Goal: Task Accomplishment & Management: Use online tool/utility

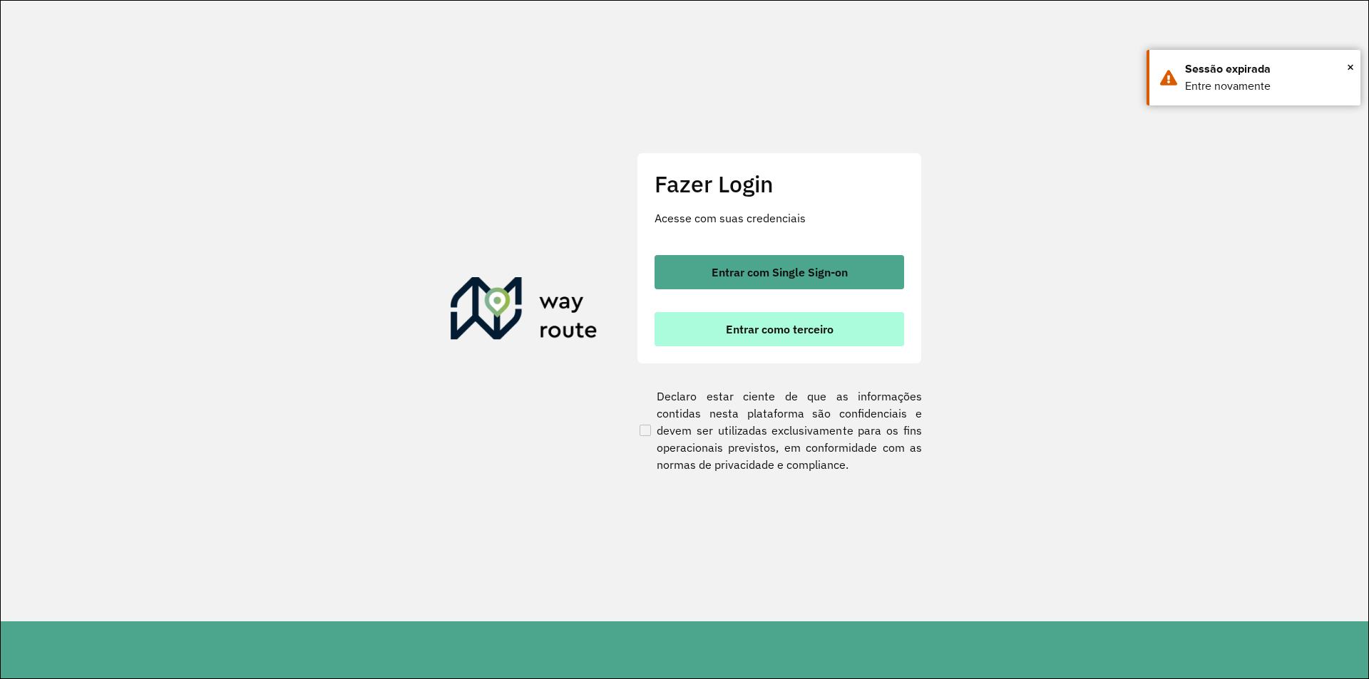
click at [678, 323] on button "Entrar como terceiro" at bounding box center [779, 329] width 250 height 34
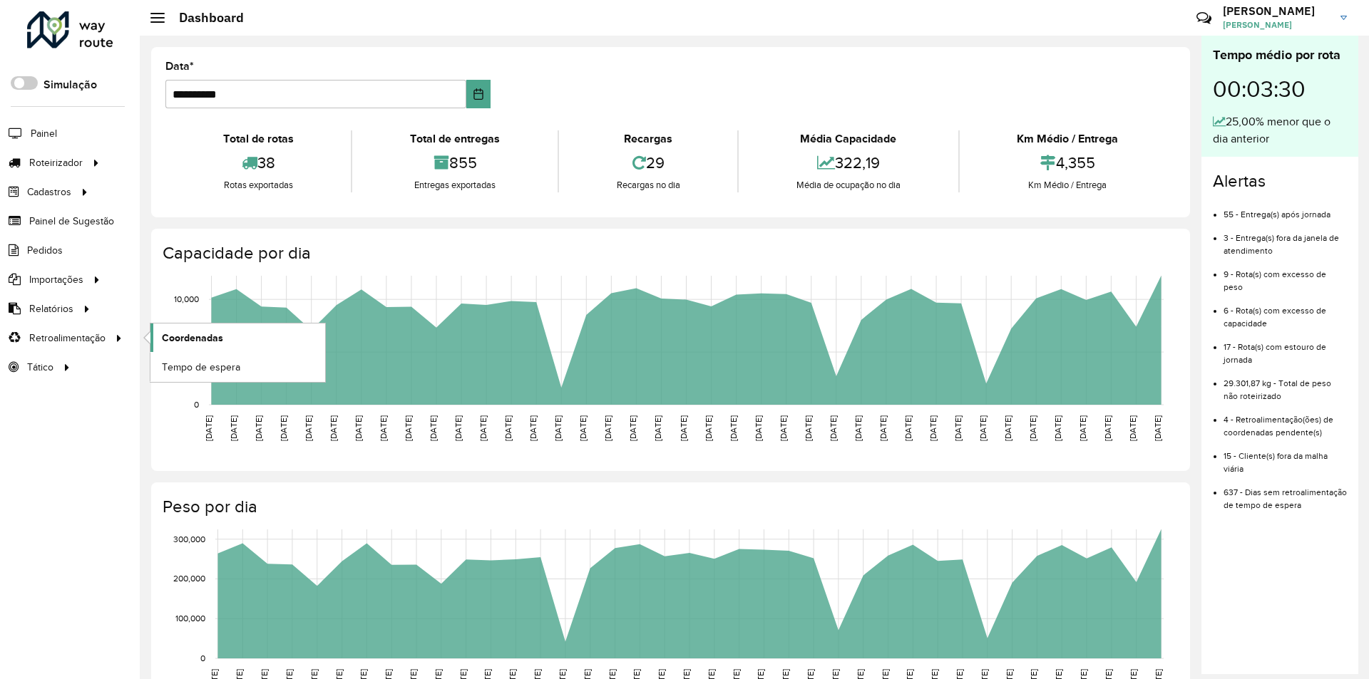
click at [239, 329] on link "Coordenadas" at bounding box center [237, 338] width 175 height 29
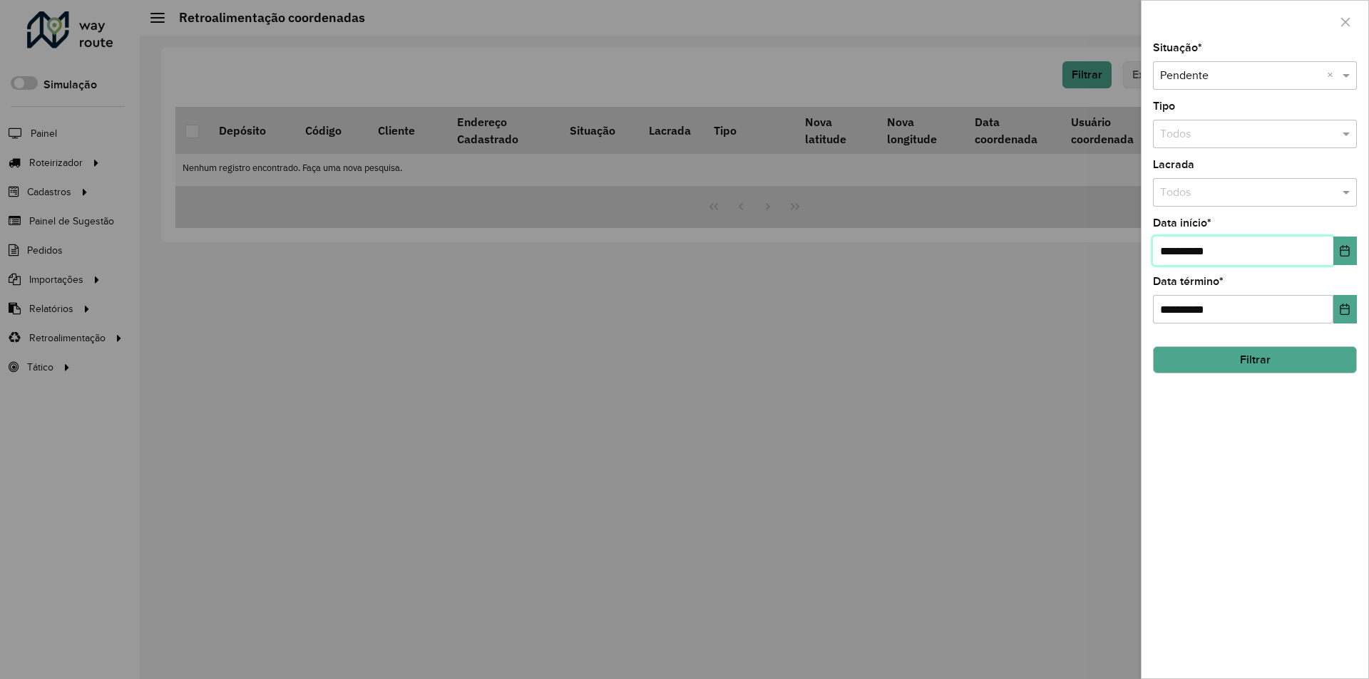
click at [1269, 261] on input "**********" at bounding box center [1243, 251] width 180 height 29
type input "**********"
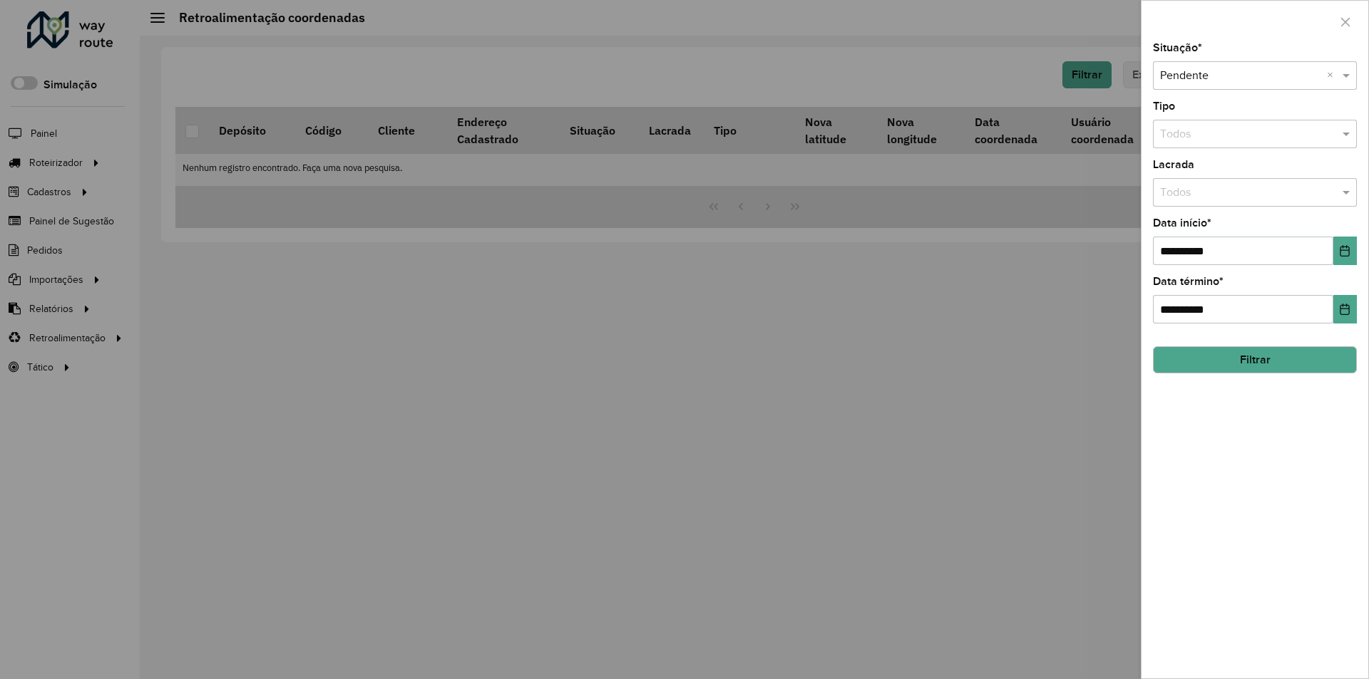
click at [1285, 364] on button "Filtrar" at bounding box center [1255, 359] width 204 height 27
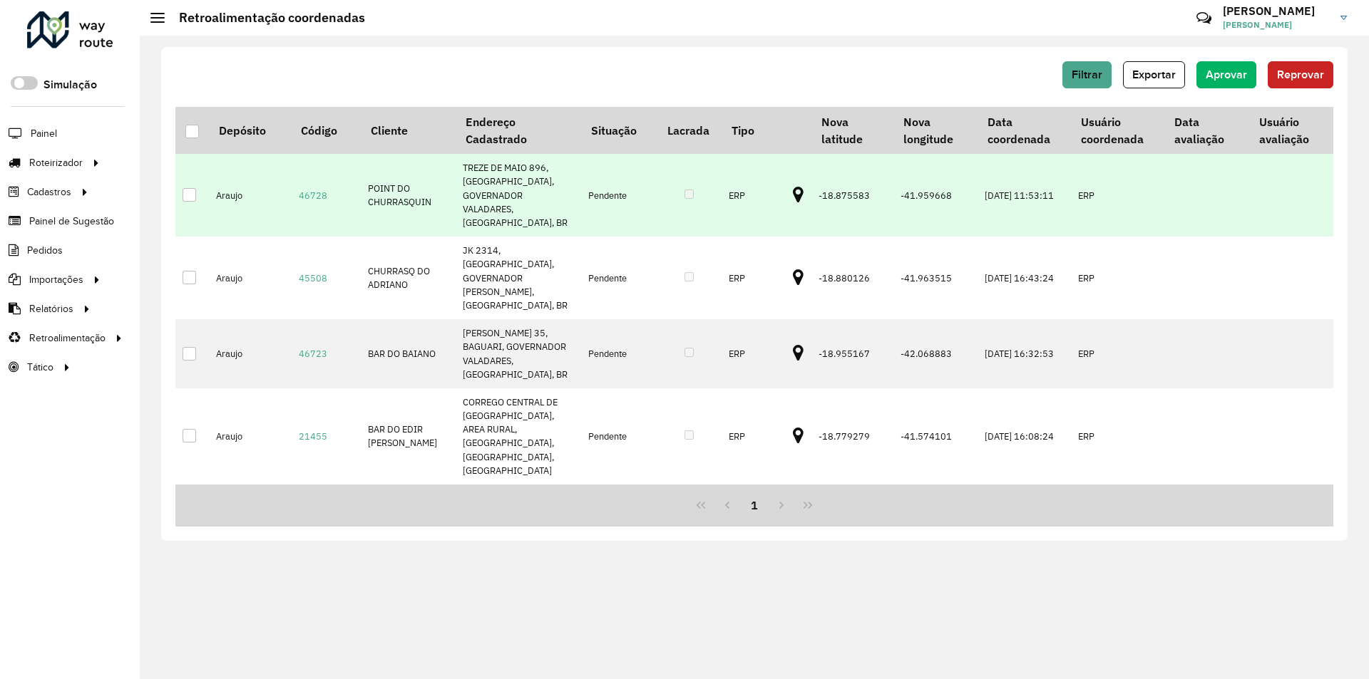
click at [793, 186] on icon at bounding box center [798, 195] width 11 height 19
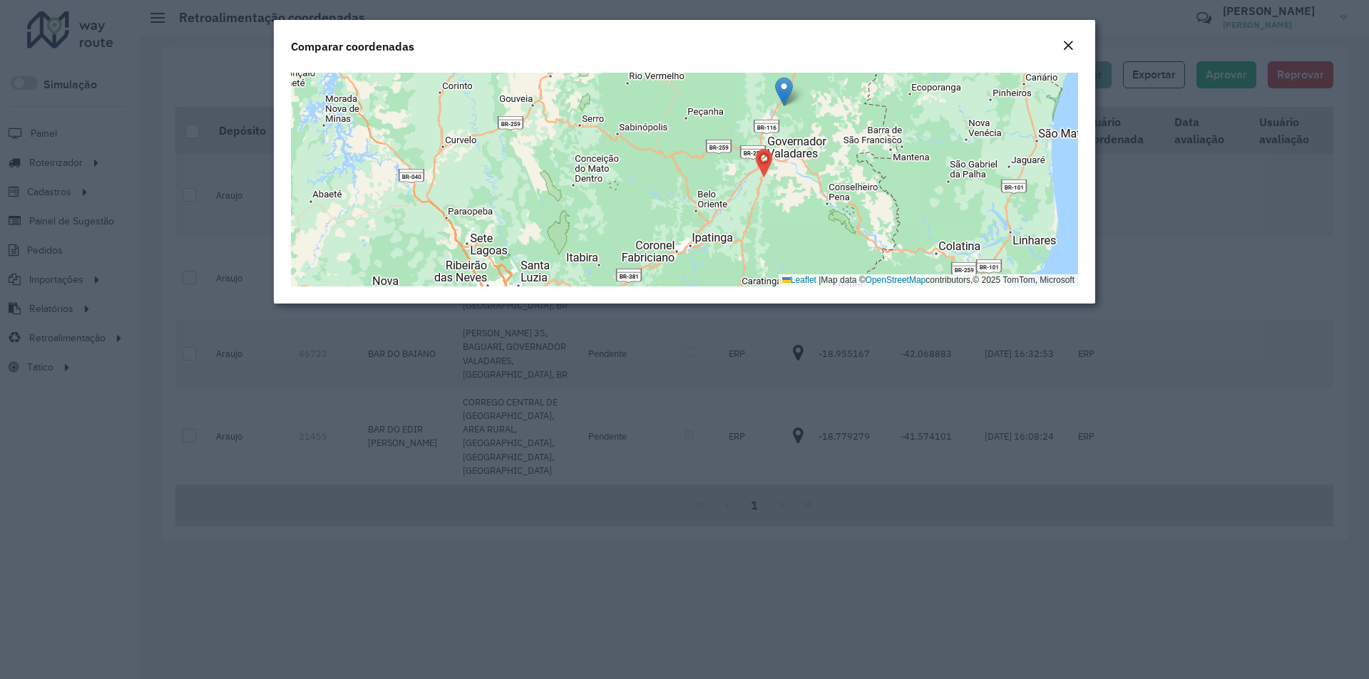
drag, startPoint x: 823, startPoint y: 222, endPoint x: 801, endPoint y: 171, distance: 55.9
click at [801, 171] on div "Leaflet | Map data © OpenStreetMap contributors,© 2025 TomTom, Microsoft" at bounding box center [684, 180] width 787 height 214
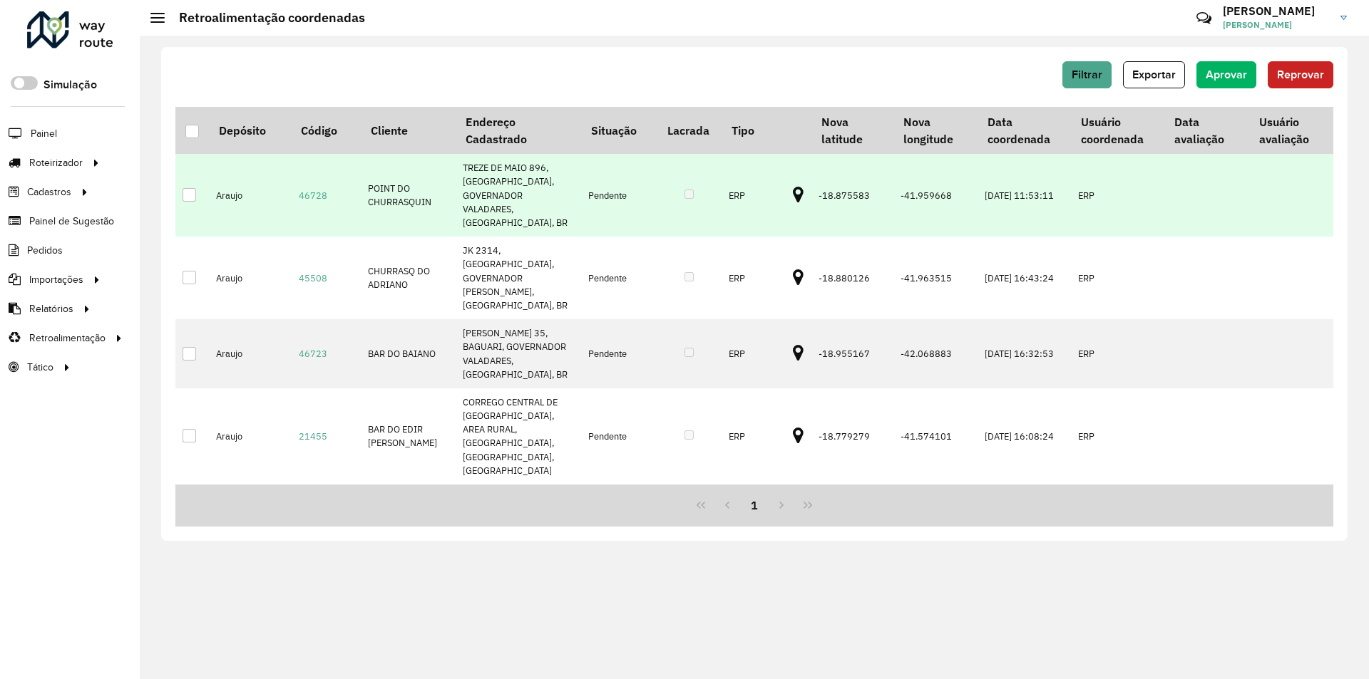
click at [195, 190] on div at bounding box center [190, 195] width 14 height 14
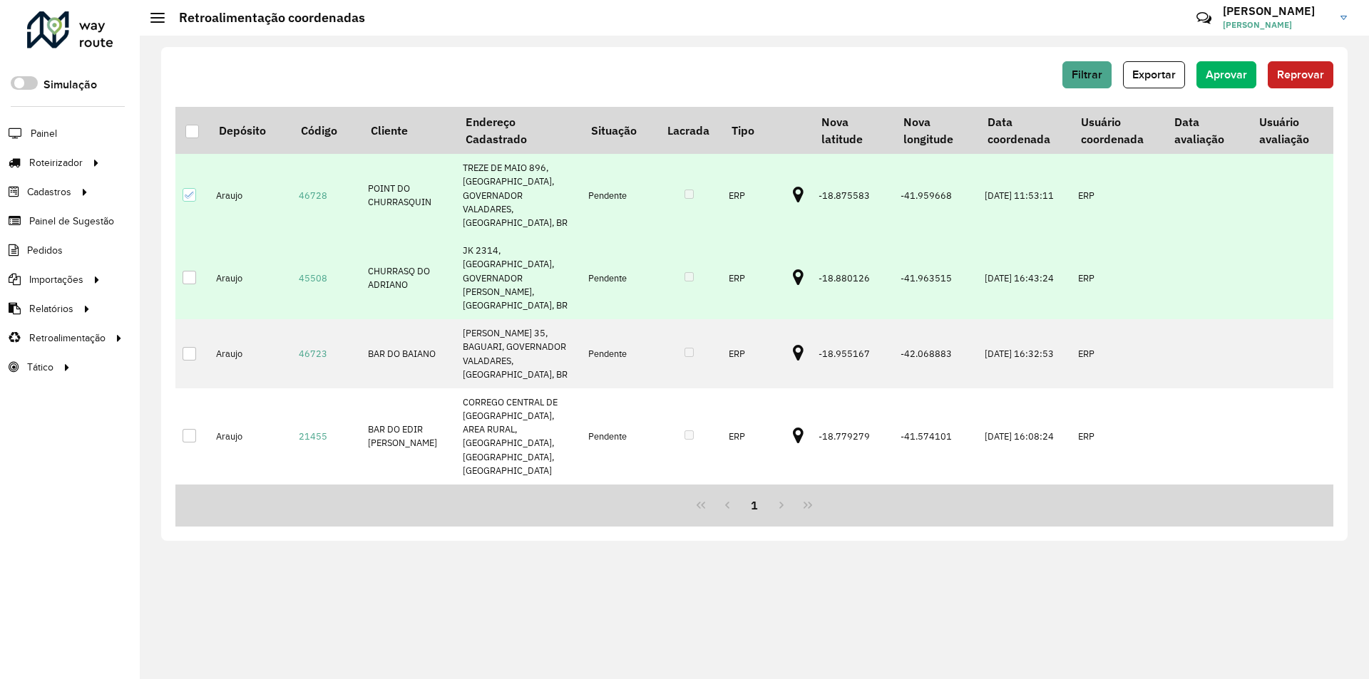
click at [793, 269] on icon at bounding box center [798, 278] width 11 height 19
click at [190, 271] on div at bounding box center [190, 278] width 14 height 14
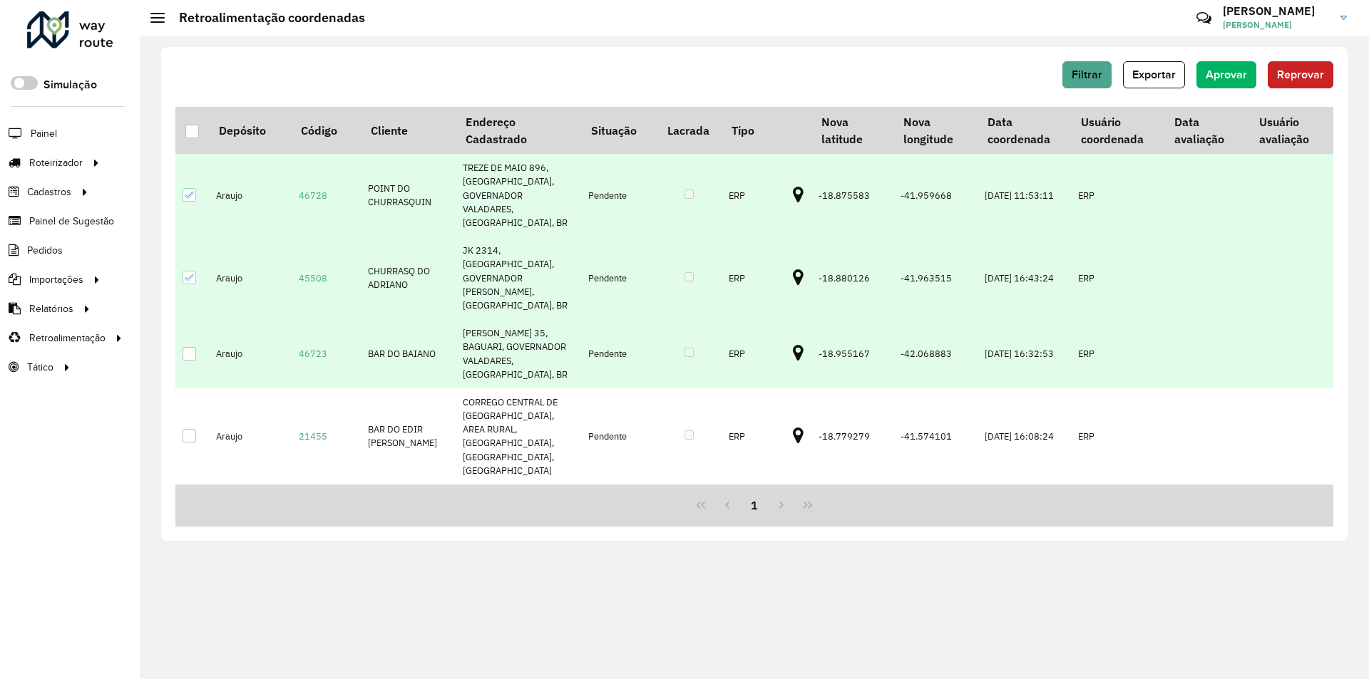
click at [793, 344] on icon at bounding box center [798, 353] width 11 height 19
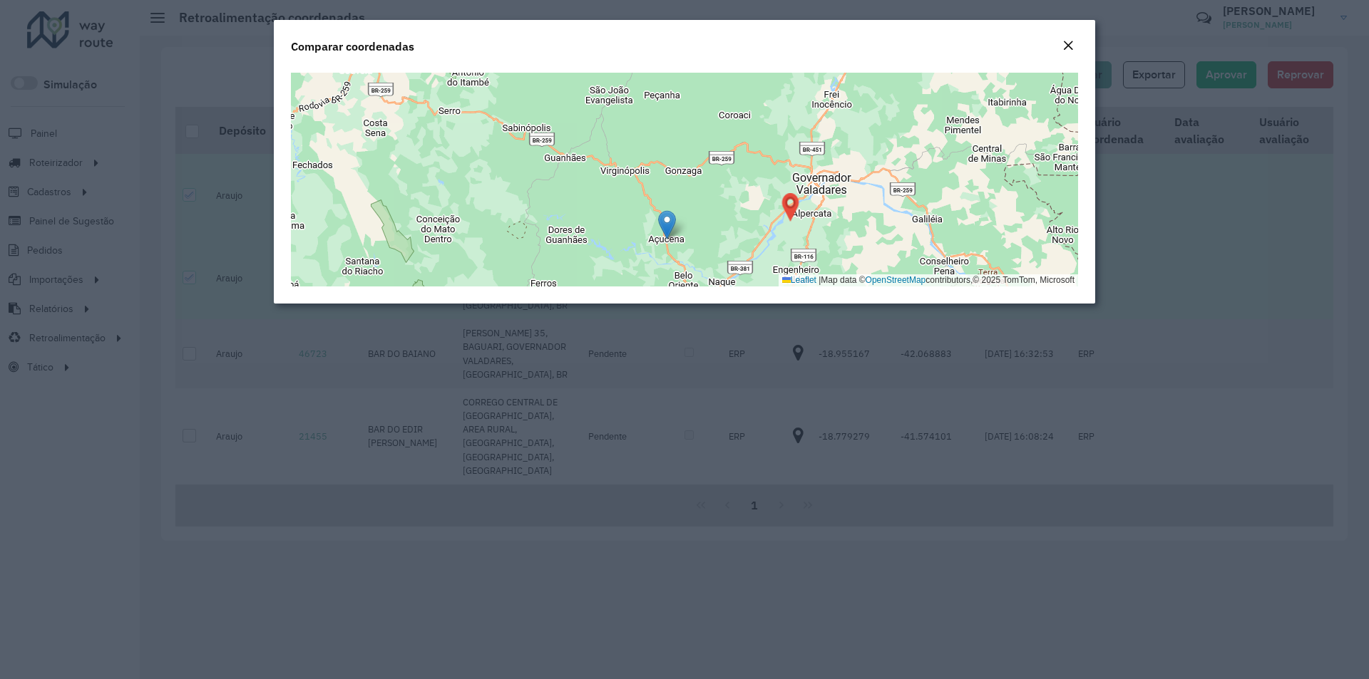
drag, startPoint x: 904, startPoint y: 200, endPoint x: 889, endPoint y: 200, distance: 15.0
click at [889, 200] on div "Leaflet | Map data © OpenStreetMap contributors,© 2025 TomTom, Microsoft" at bounding box center [684, 180] width 787 height 214
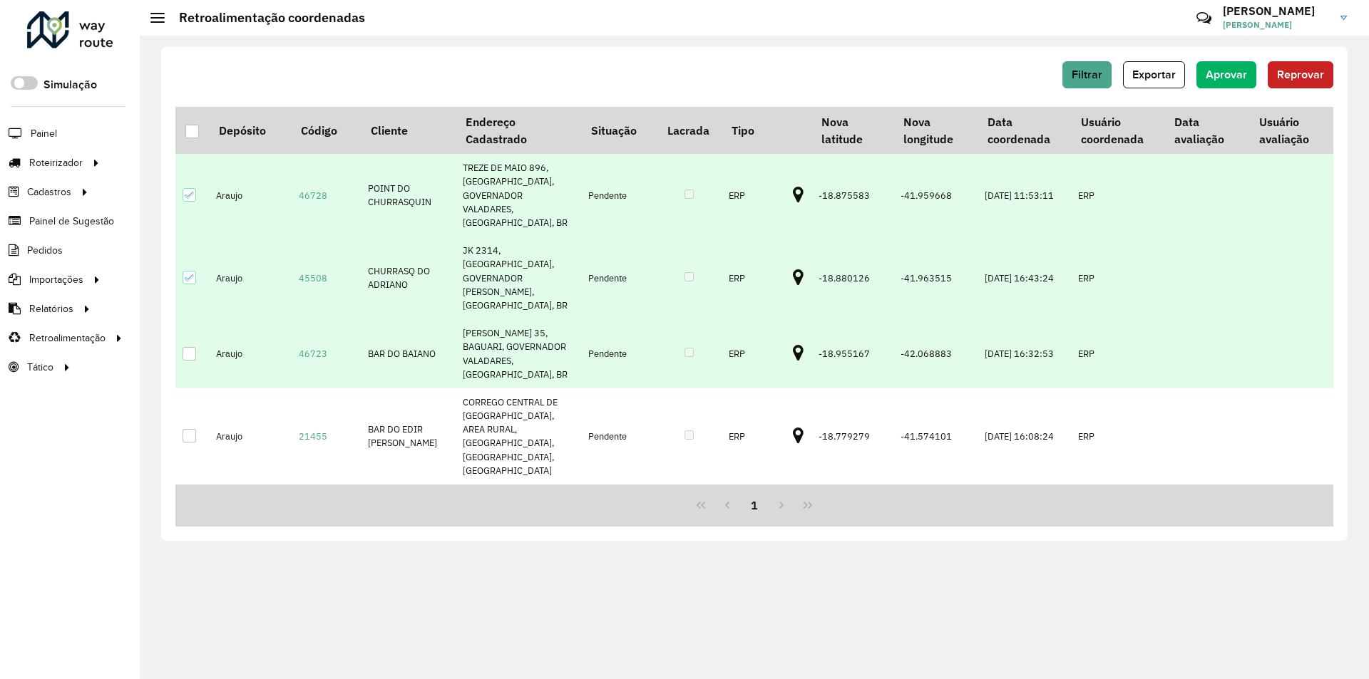
click at [192, 347] on div at bounding box center [190, 354] width 14 height 14
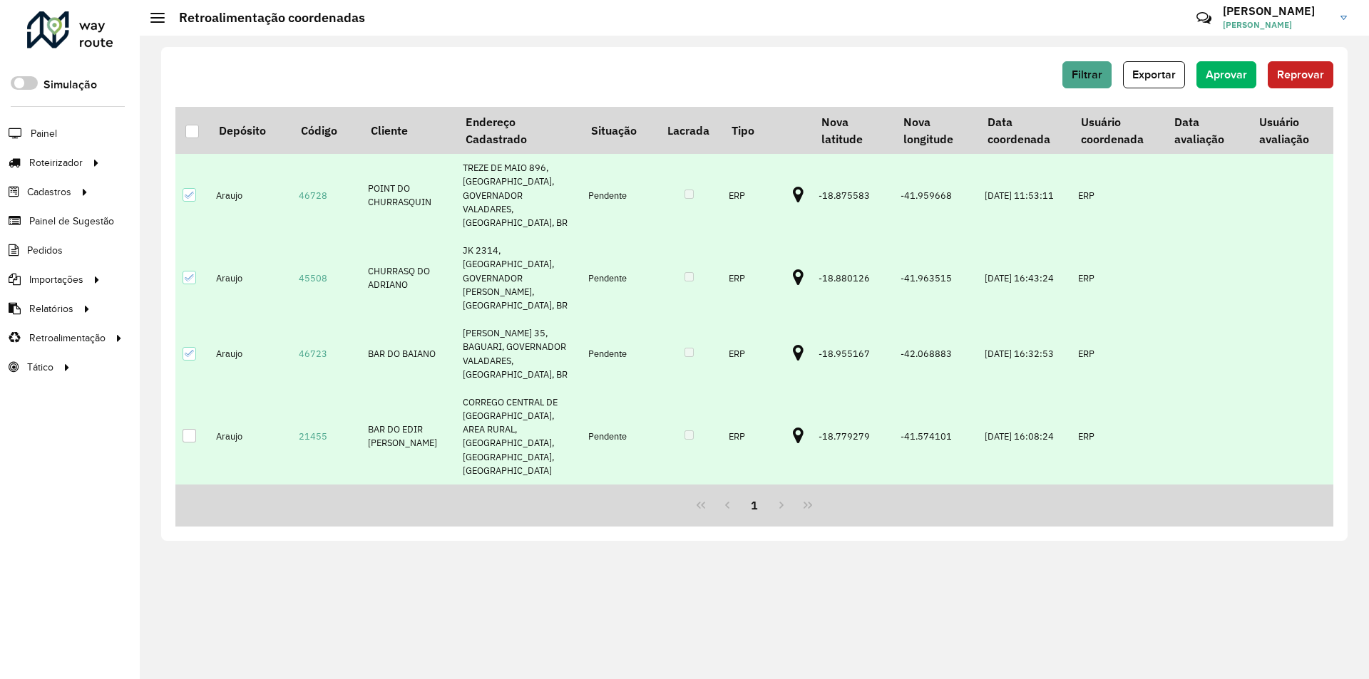
click at [793, 427] on icon at bounding box center [798, 436] width 11 height 19
click at [194, 429] on div at bounding box center [190, 436] width 14 height 14
click at [1235, 71] on span "Aprovar" at bounding box center [1226, 74] width 41 height 12
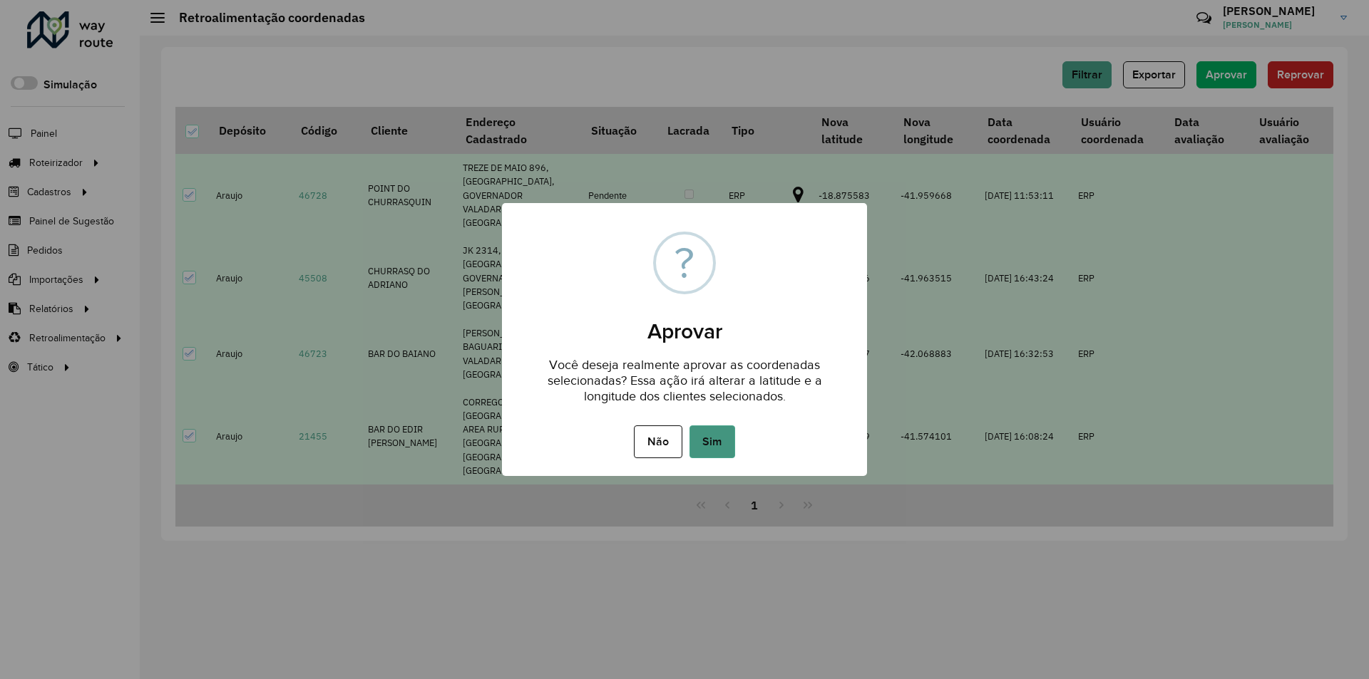
click at [726, 443] on button "Sim" at bounding box center [712, 442] width 46 height 33
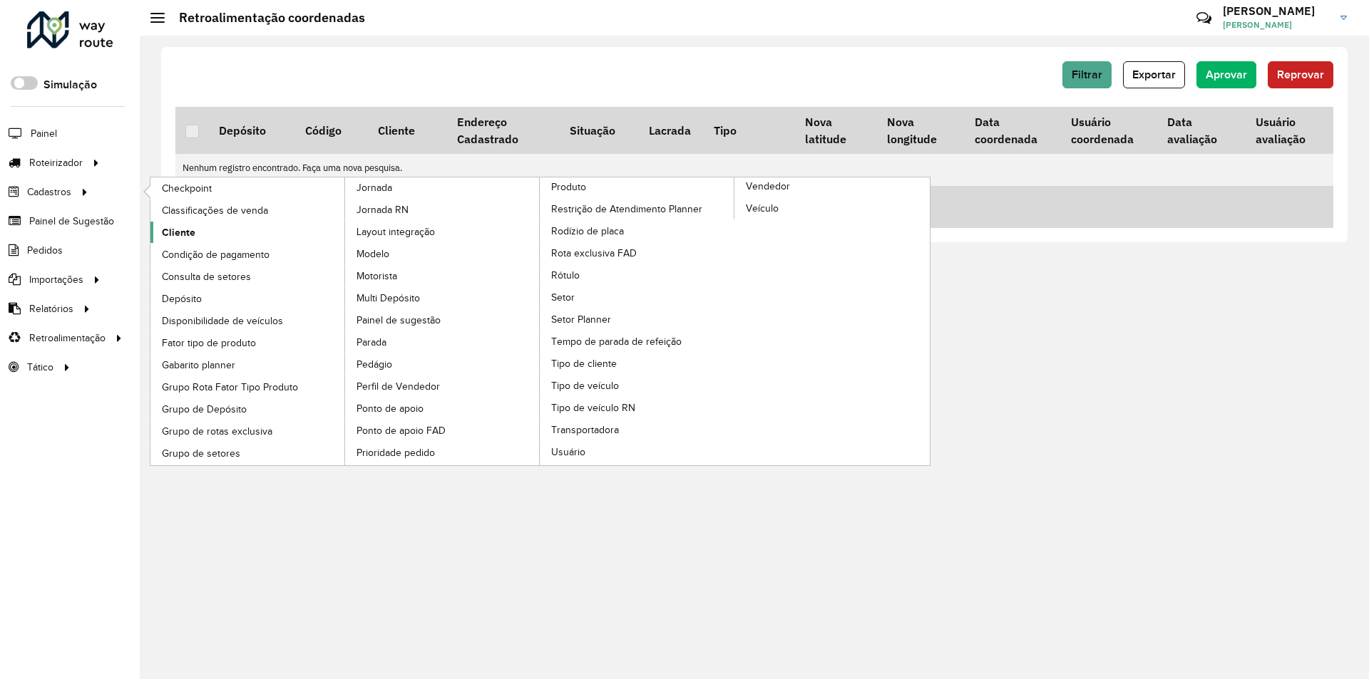
click at [183, 232] on span "Cliente" at bounding box center [179, 232] width 34 height 15
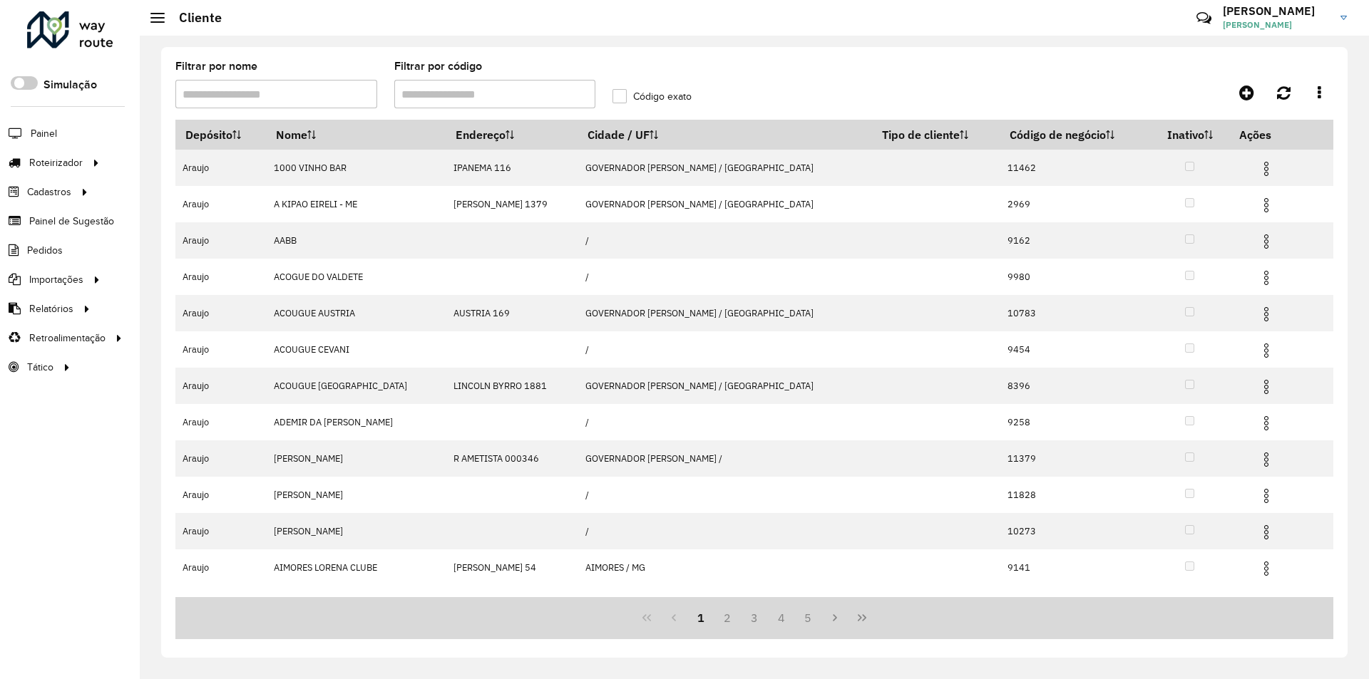
click at [490, 91] on input "Filtrar por código" at bounding box center [495, 94] width 202 height 29
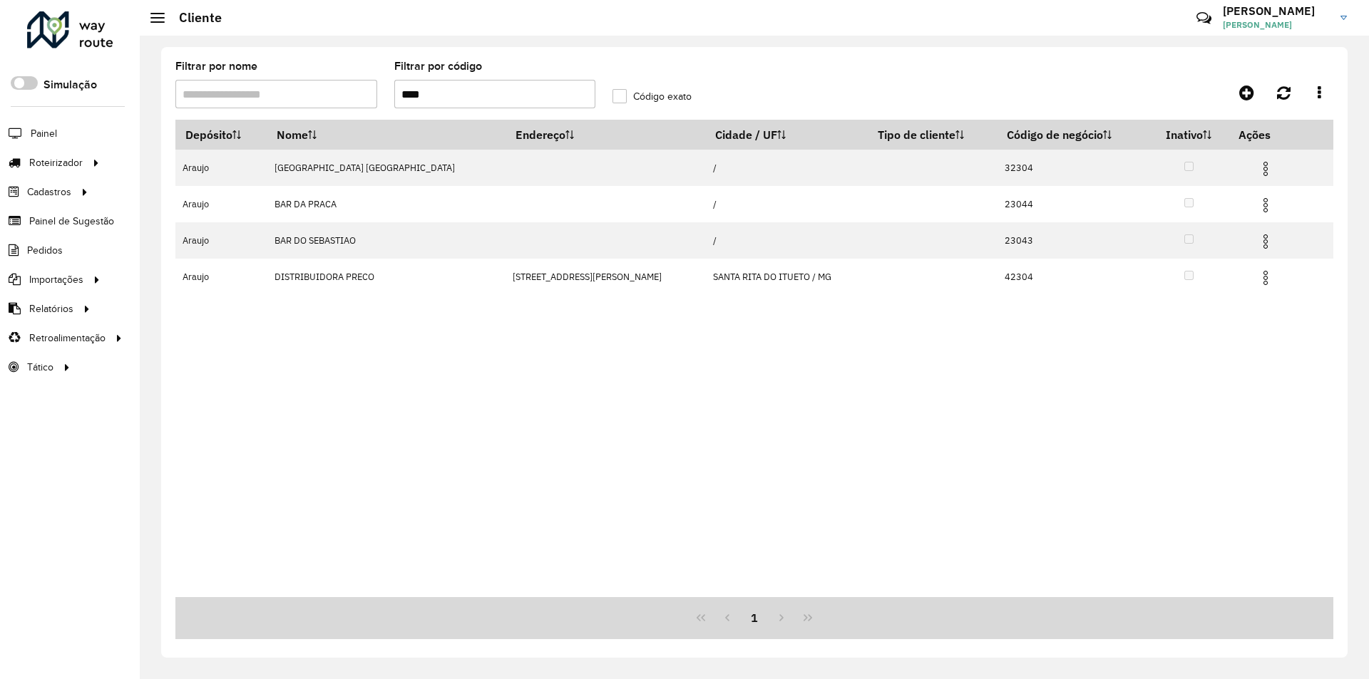
click at [490, 91] on input "****" at bounding box center [495, 94] width 202 height 29
type input "*****"
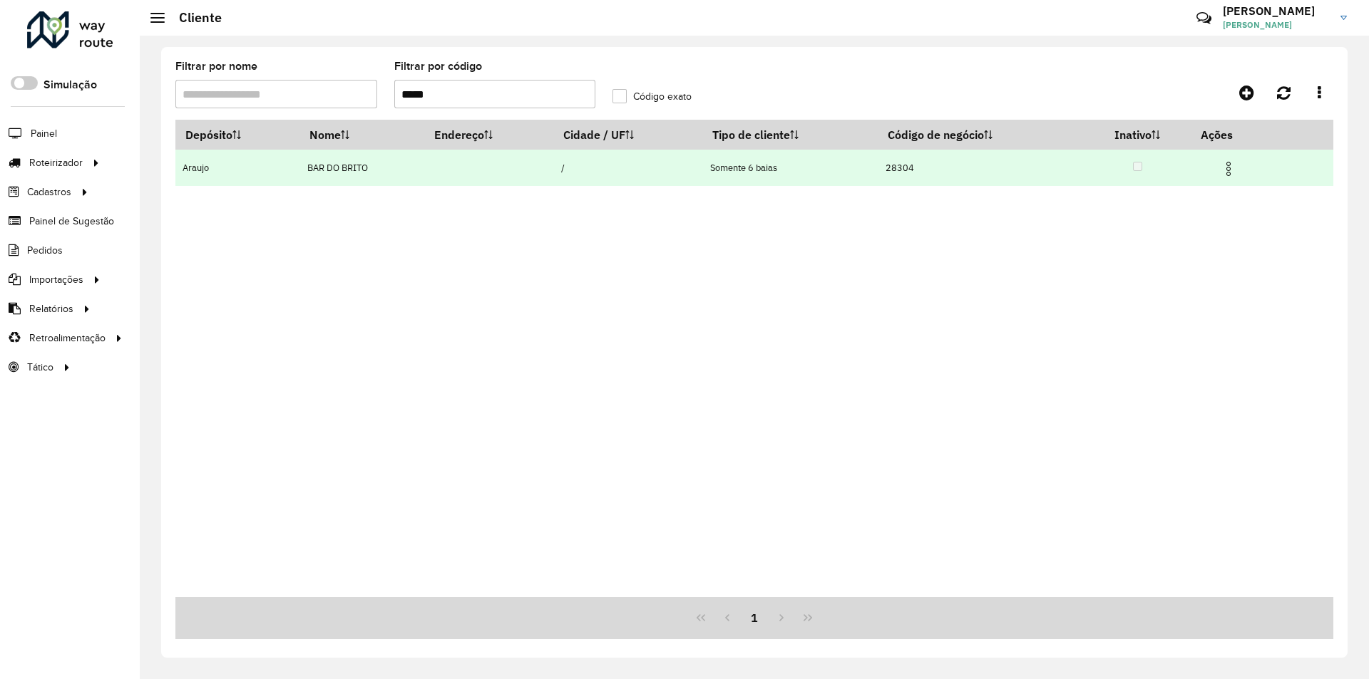
click at [1233, 166] on img at bounding box center [1228, 168] width 17 height 17
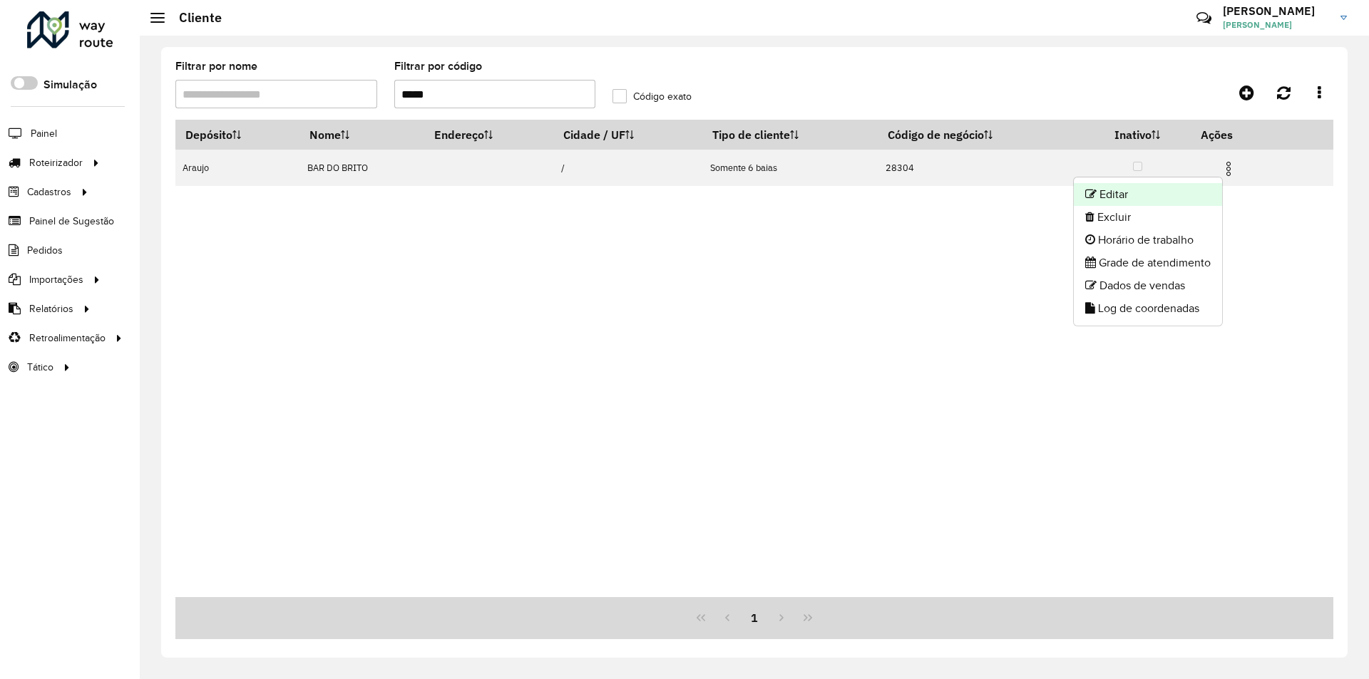
click at [1125, 192] on li "Editar" at bounding box center [1148, 194] width 148 height 23
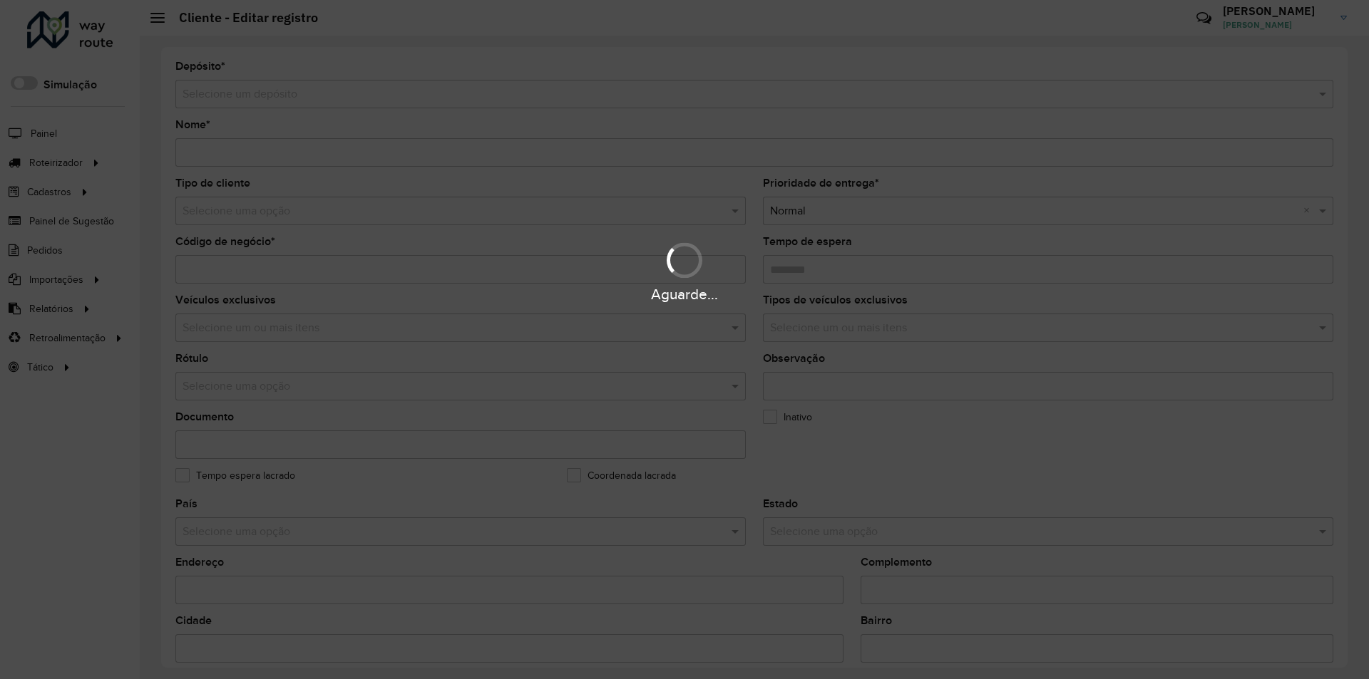
type input "**********"
type input "*****"
type input "********"
type input "**********"
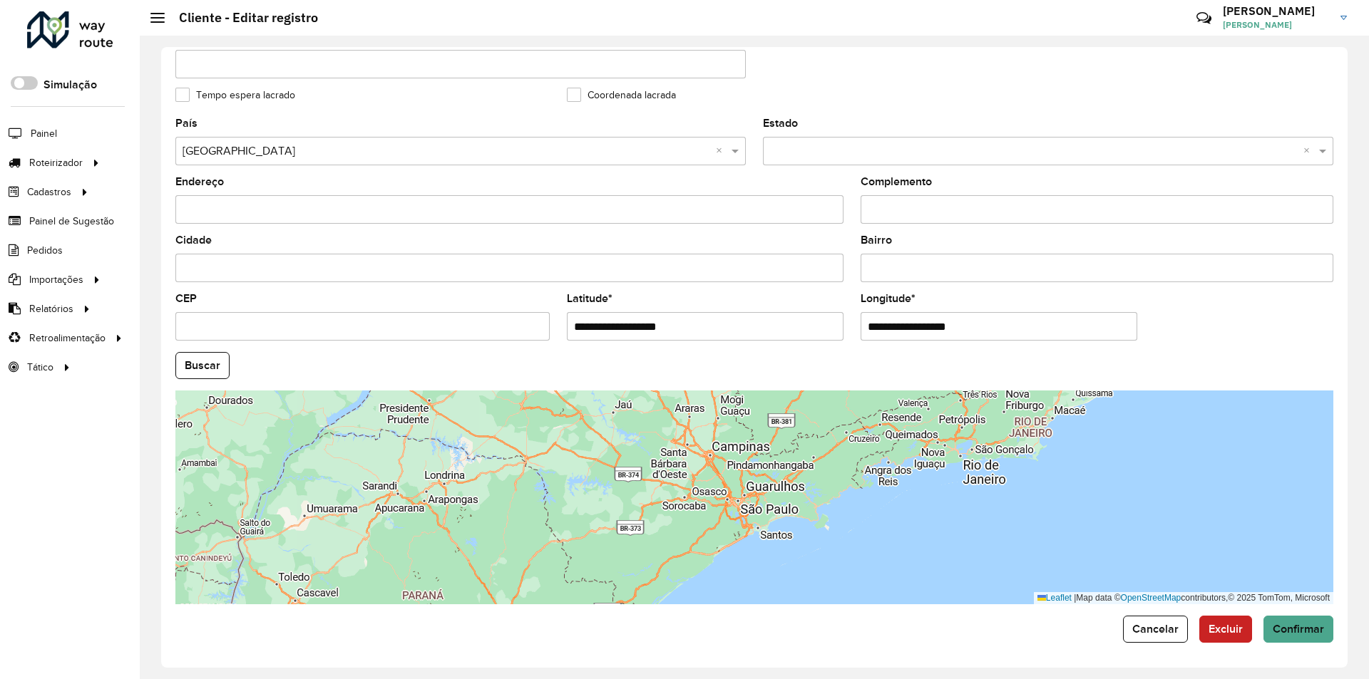
scroll to position [381, 0]
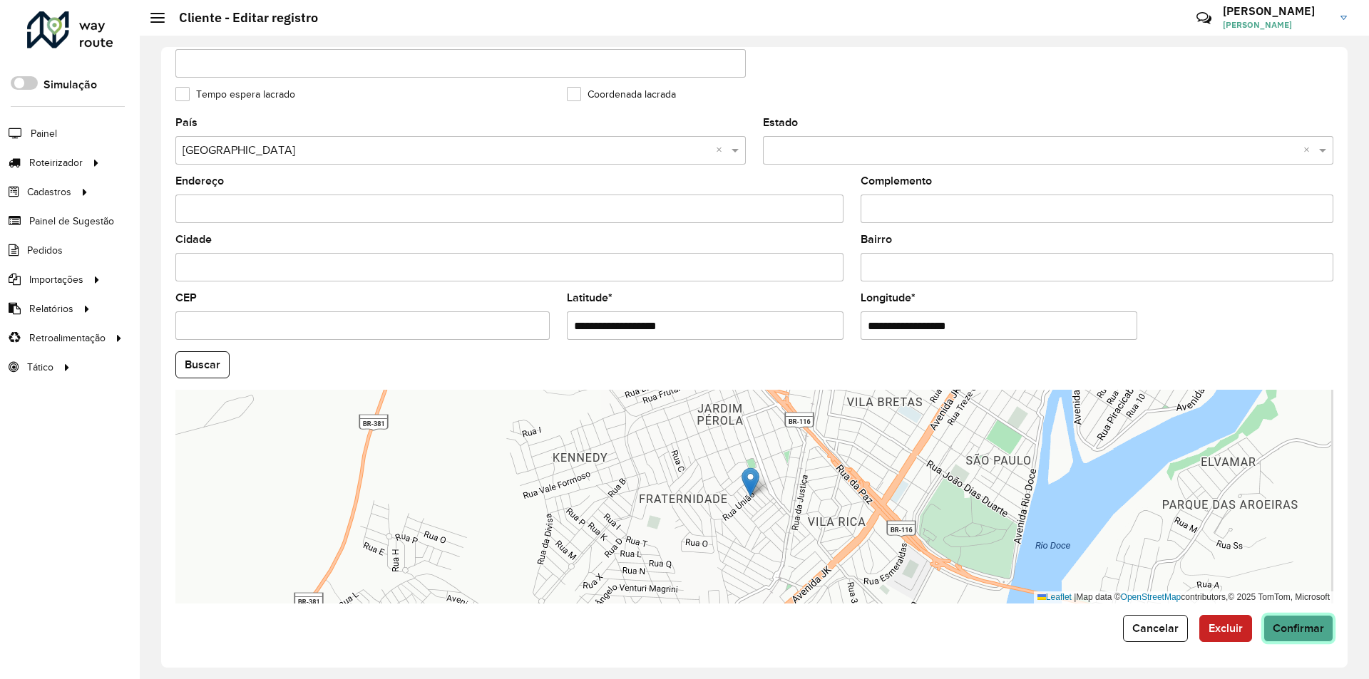
click at [1307, 629] on span "Confirmar" at bounding box center [1298, 628] width 51 height 12
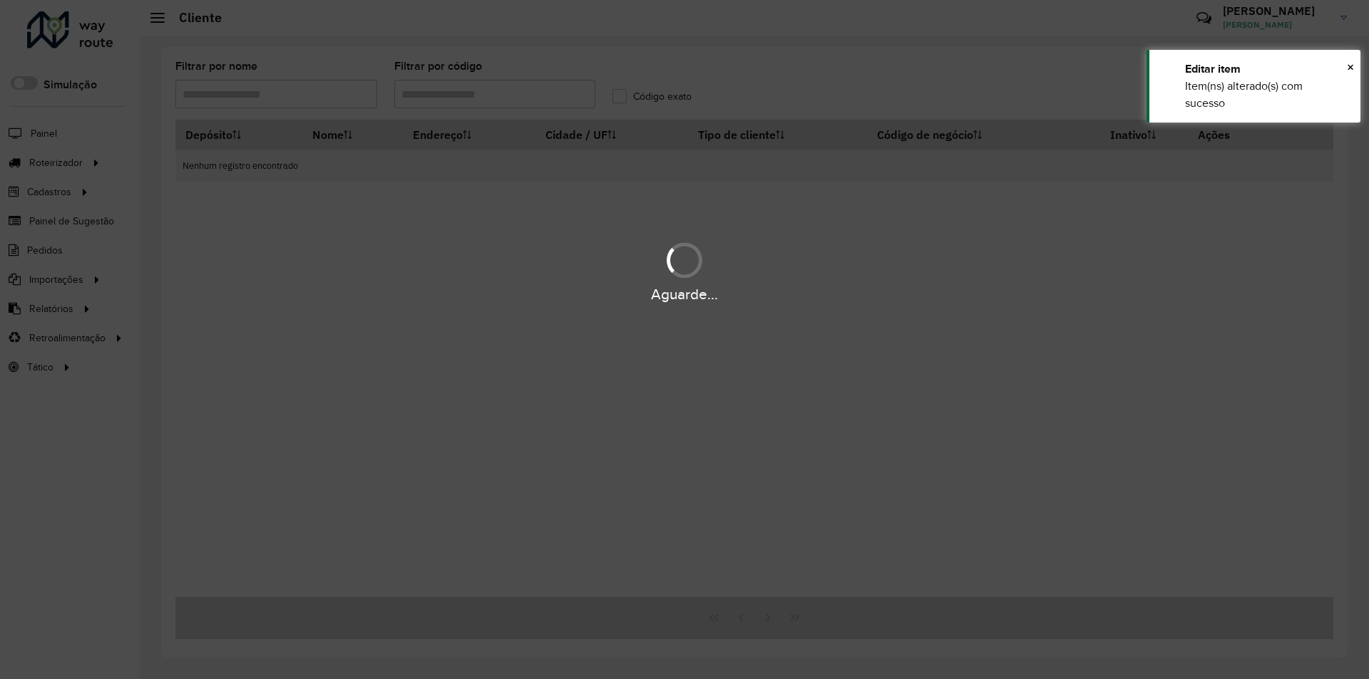
type input "*****"
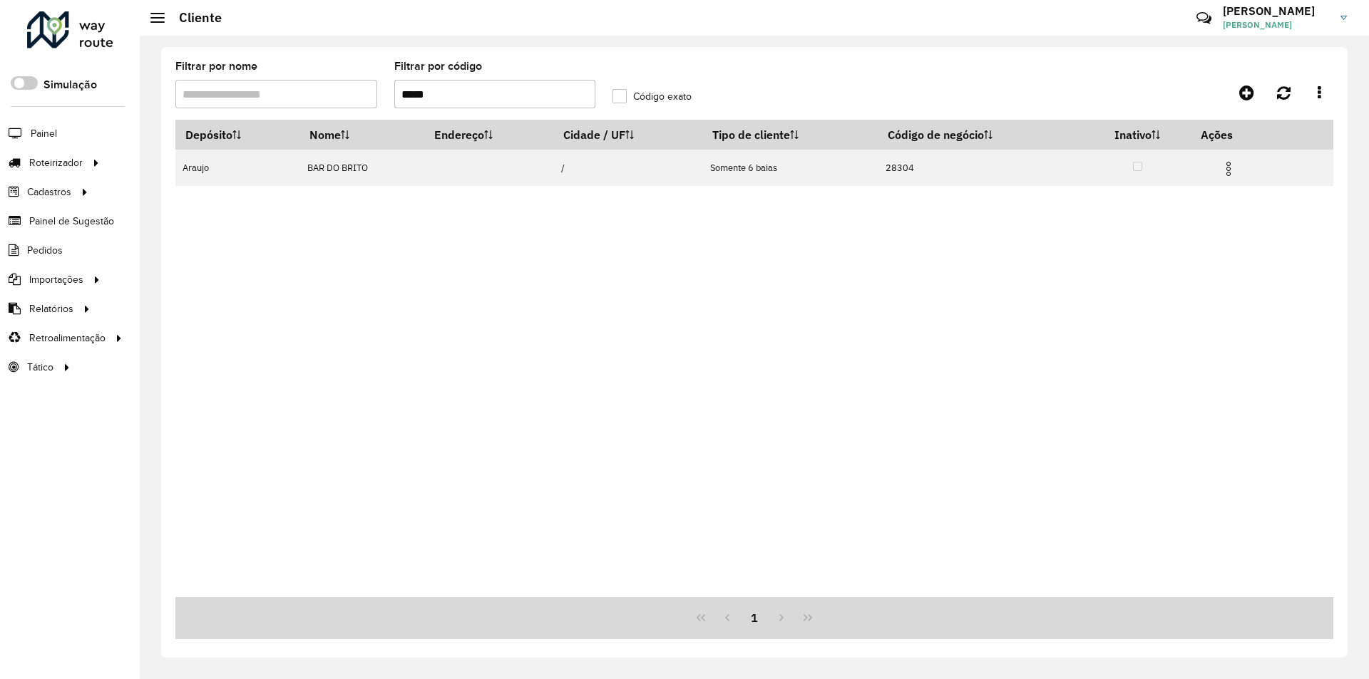
drag, startPoint x: 406, startPoint y: 456, endPoint x: 415, endPoint y: 456, distance: 8.6
click at [410, 456] on div "Depósito Nome Endereço Cidade / UF Tipo de cliente Código de negócio Inativo Aç…" at bounding box center [754, 359] width 1158 height 478
click at [205, 161] on link "Entregas" at bounding box center [237, 162] width 175 height 29
click at [228, 160] on link "Entregas" at bounding box center [237, 162] width 175 height 29
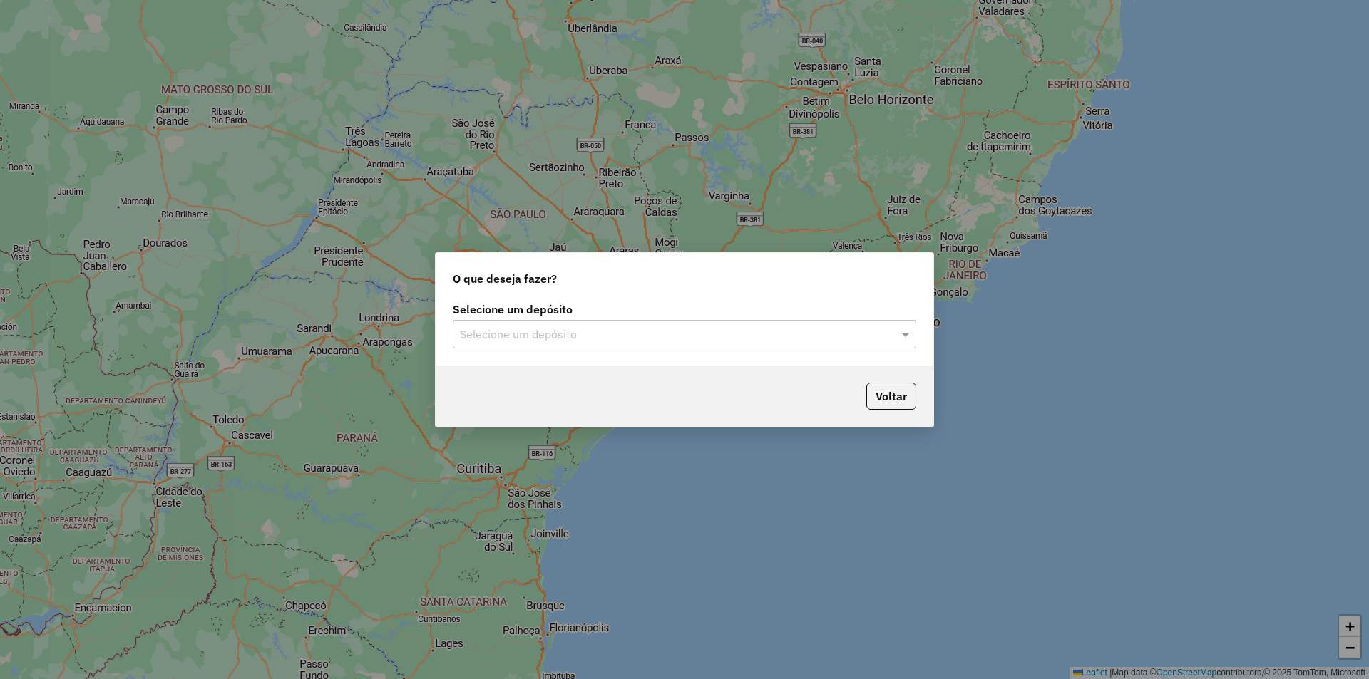
click at [549, 327] on input "text" at bounding box center [670, 335] width 421 height 17
click at [550, 375] on div "Araujo" at bounding box center [684, 376] width 462 height 24
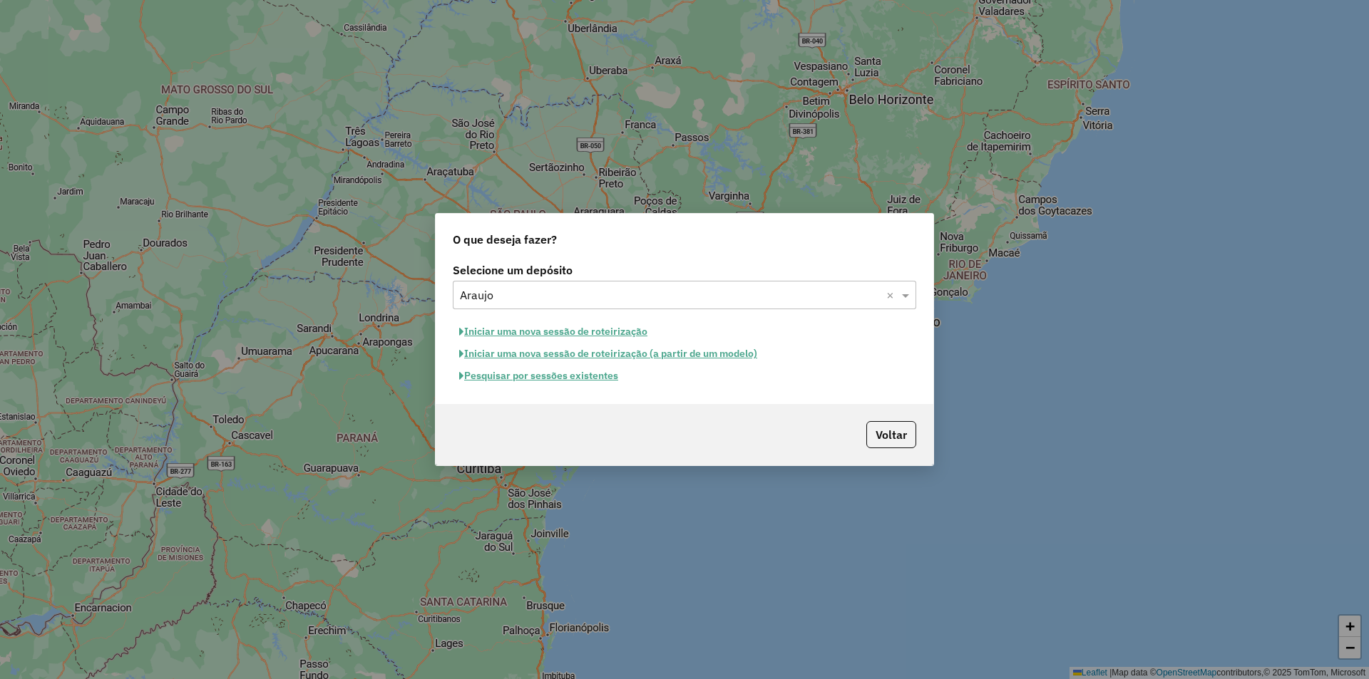
click at [580, 376] on button "Pesquisar por sessões existentes" at bounding box center [539, 376] width 172 height 22
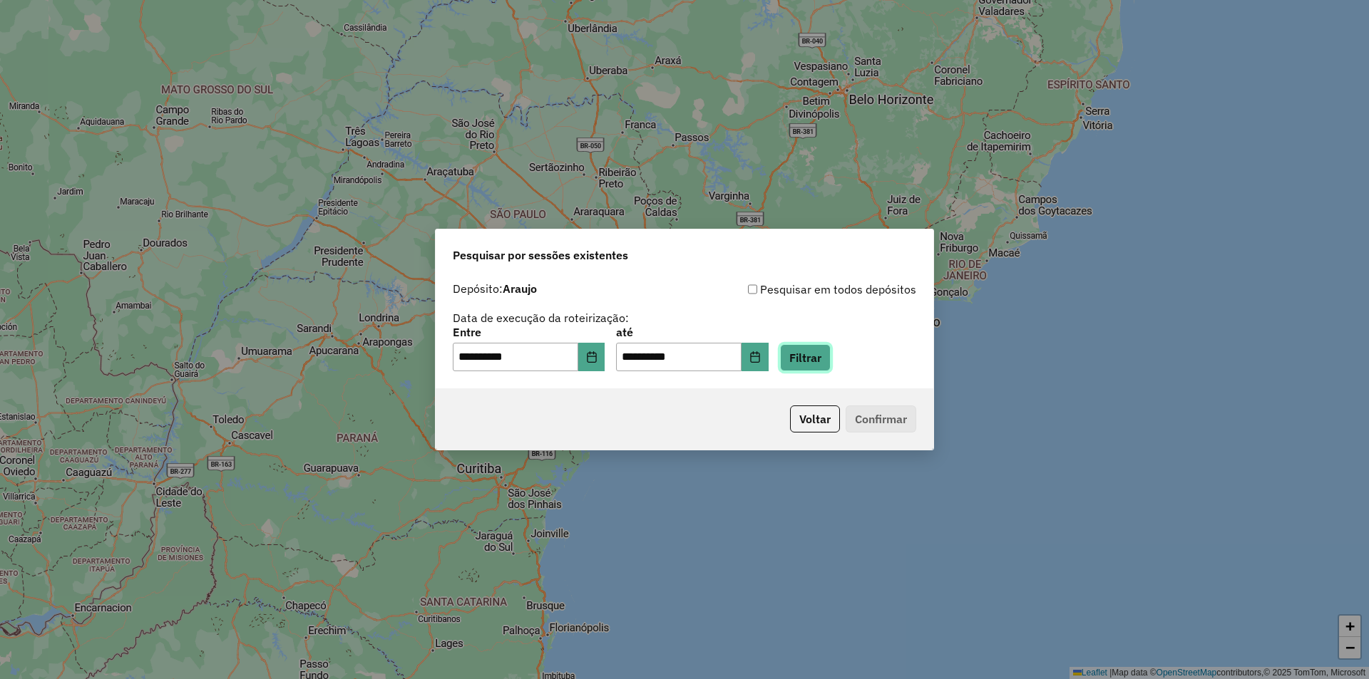
click at [831, 363] on button "Filtrar" at bounding box center [805, 357] width 51 height 27
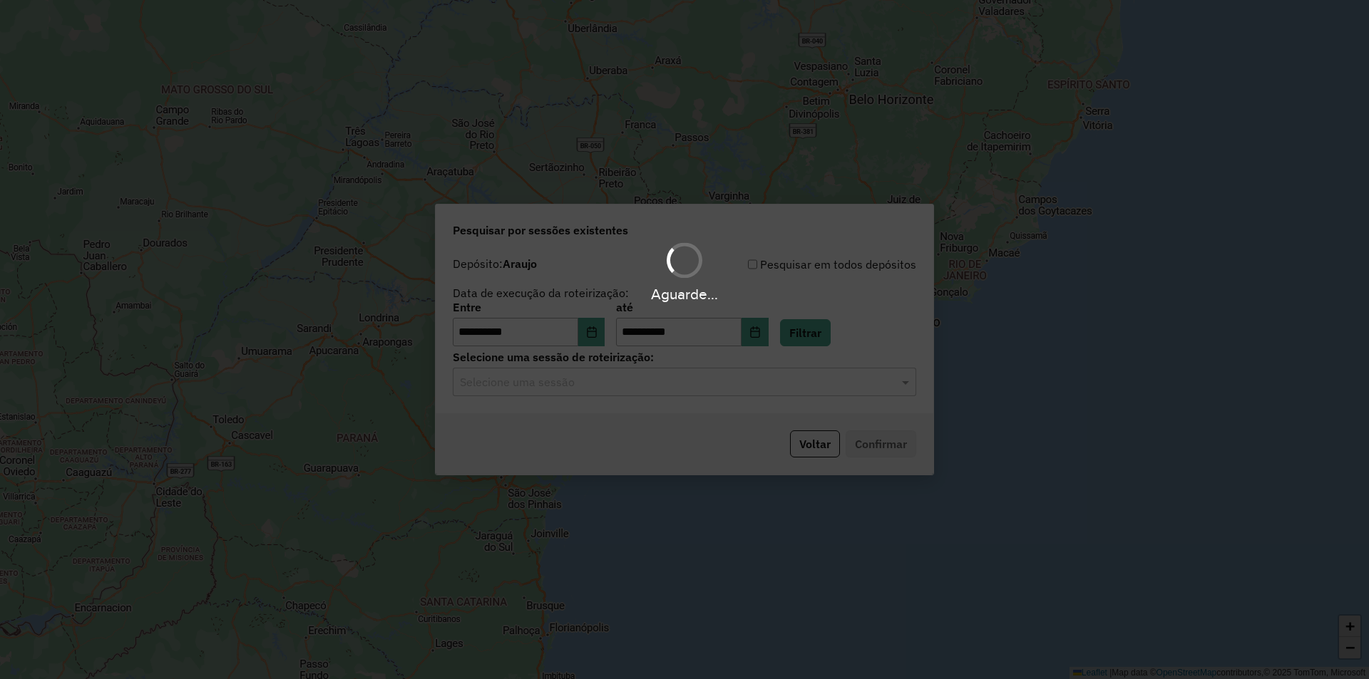
click at [640, 381] on div "Aguarde..." at bounding box center [684, 339] width 1369 height 679
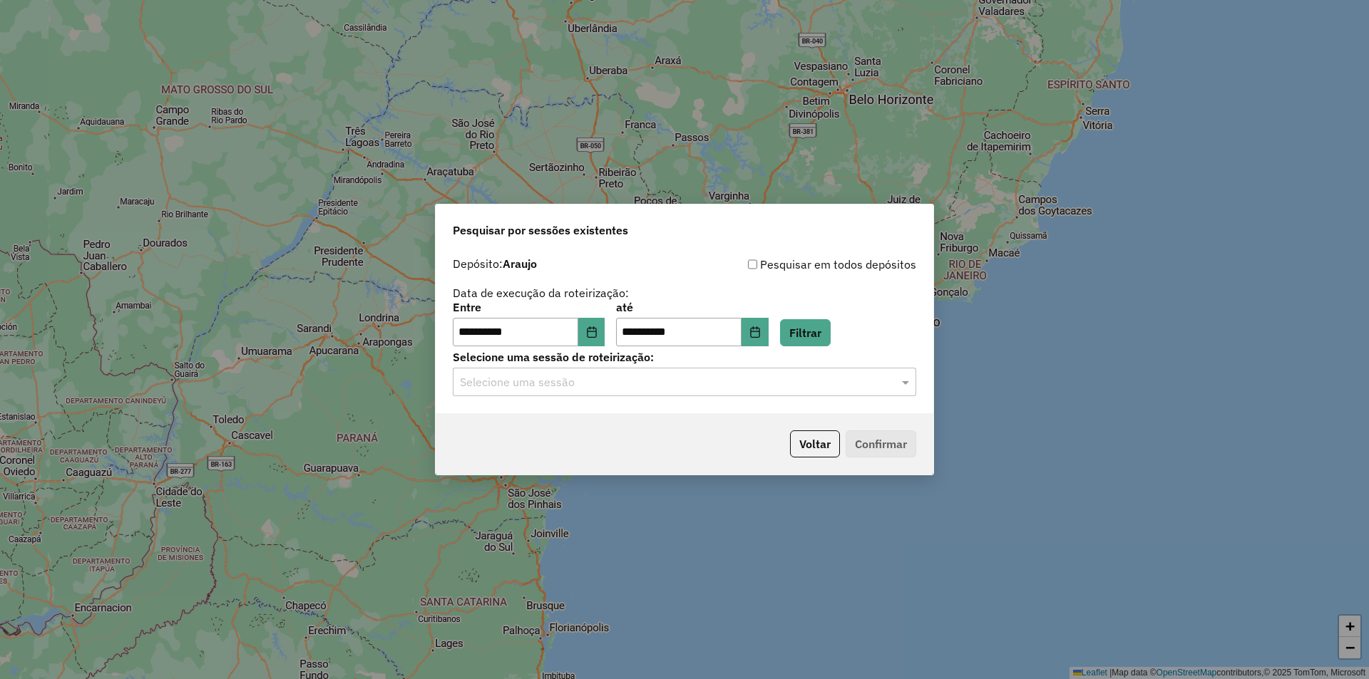
click at [640, 383] on input "text" at bounding box center [670, 382] width 421 height 17
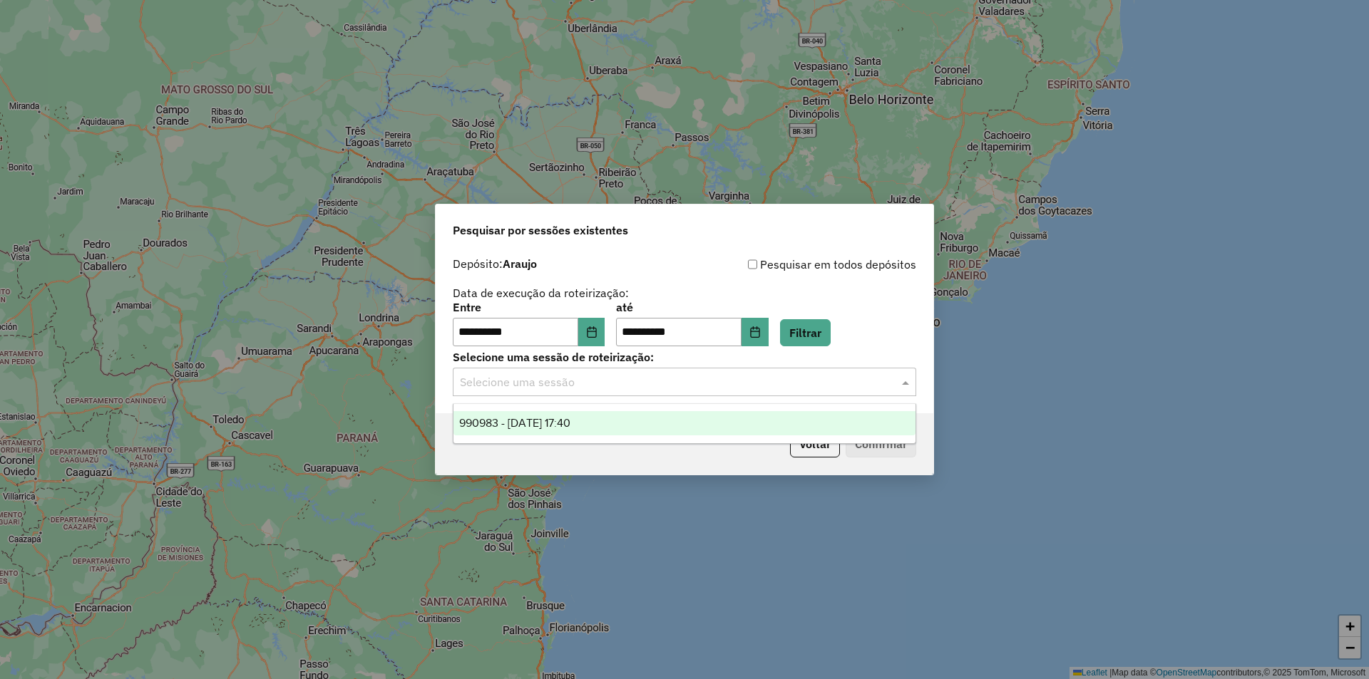
click at [615, 435] on div "990983 - 19/08/2025 17:40" at bounding box center [684, 423] width 462 height 24
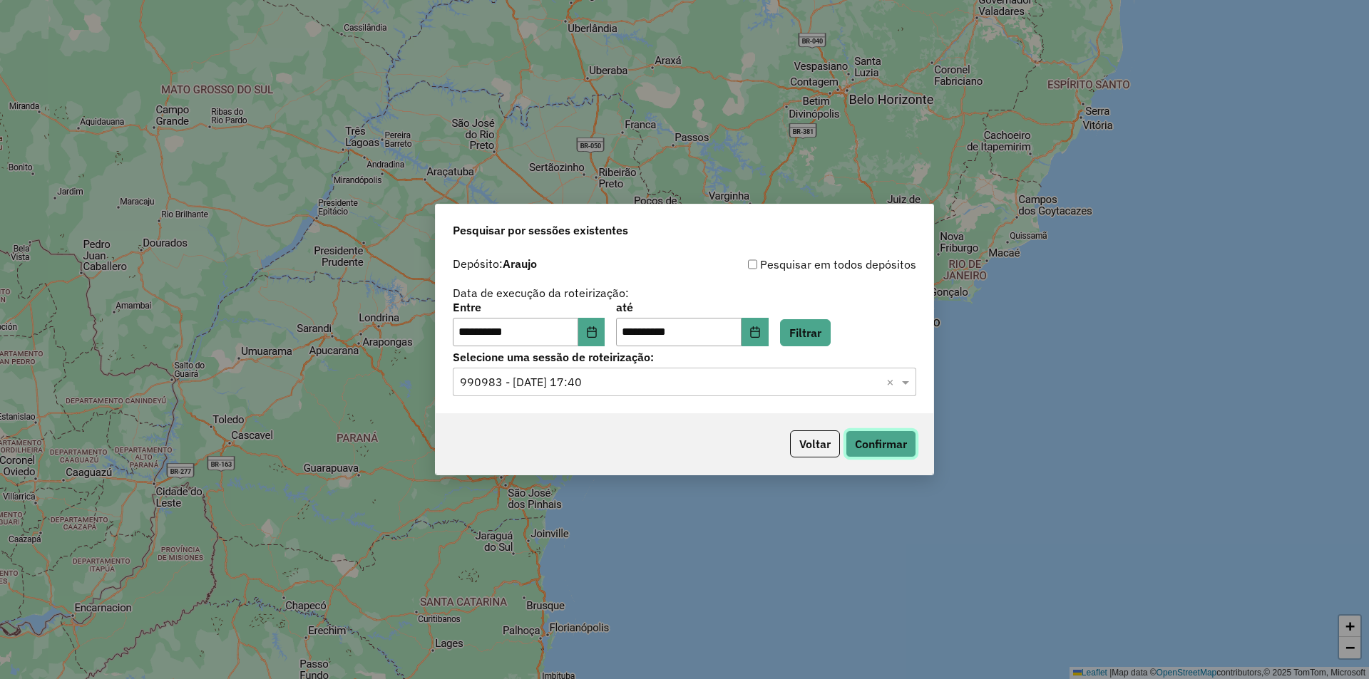
click at [870, 443] on button "Confirmar" at bounding box center [880, 444] width 71 height 27
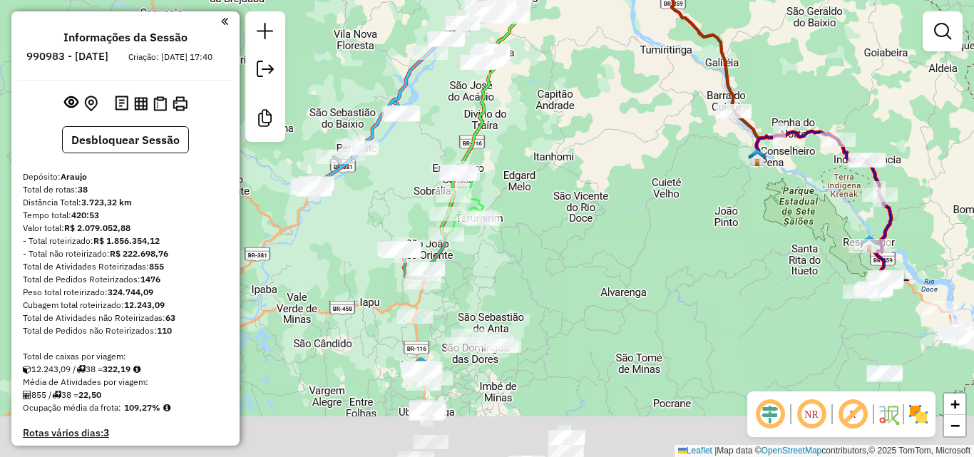
drag, startPoint x: 644, startPoint y: 326, endPoint x: 648, endPoint y: 56, distance: 270.2
click at [648, 56] on div "Janela de atendimento Grade de atendimento Capacidade Transportadoras Veículos …" at bounding box center [487, 228] width 974 height 457
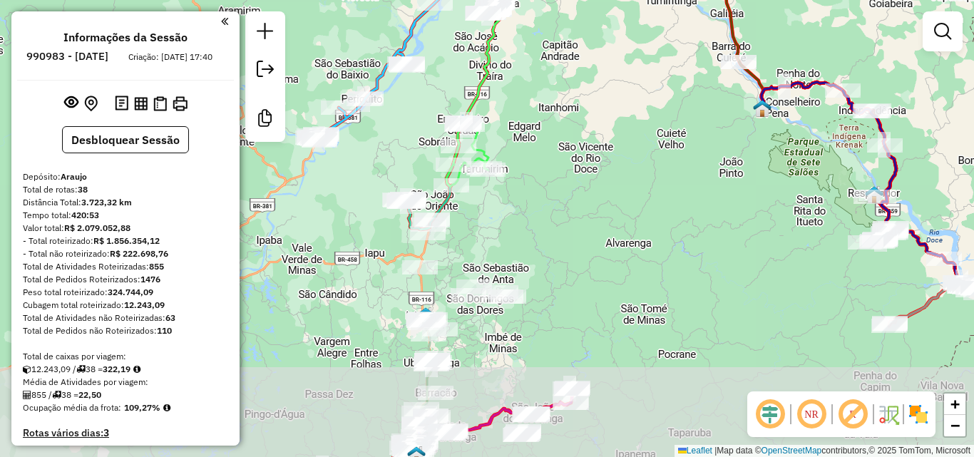
drag, startPoint x: 590, startPoint y: 304, endPoint x: 580, endPoint y: 104, distance: 200.6
click at [580, 104] on div "Janela de atendimento Grade de atendimento Capacidade Transportadoras Veículos …" at bounding box center [487, 228] width 974 height 457
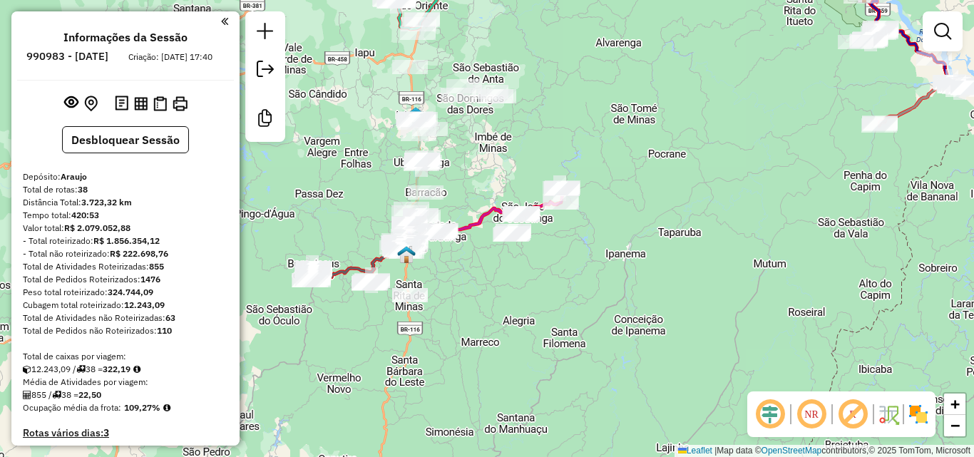
click at [495, 220] on icon at bounding box center [499, 210] width 126 height 46
select select "**********"
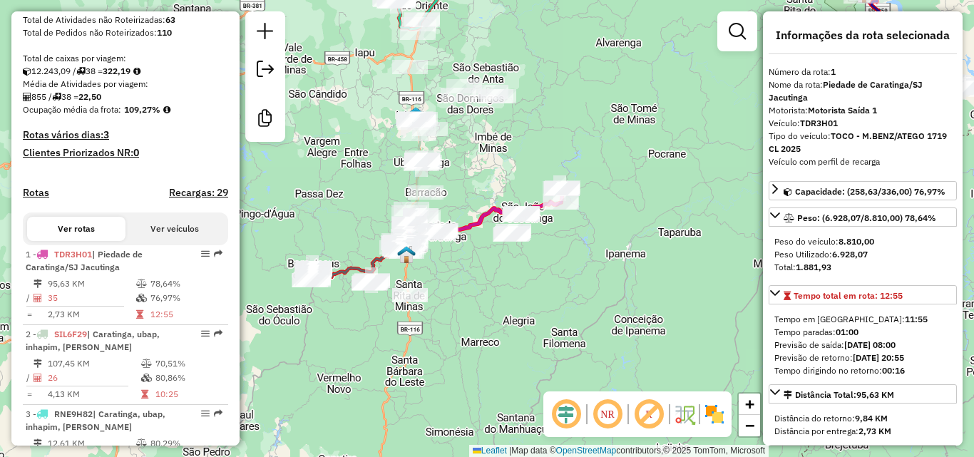
scroll to position [545, 0]
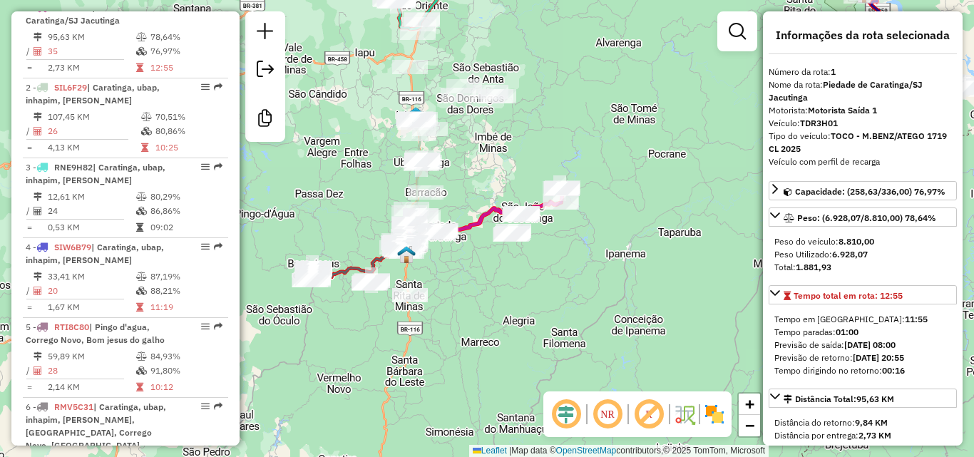
click at [506, 155] on div "Janela de atendimento Grade de atendimento Capacidade Transportadoras Veículos …" at bounding box center [487, 228] width 974 height 457
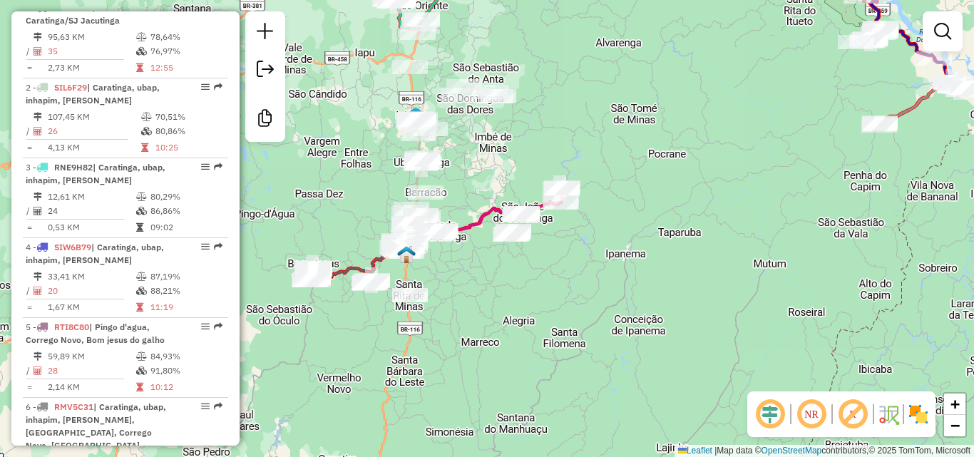
drag, startPoint x: 613, startPoint y: 199, endPoint x: 392, endPoint y: 328, distance: 255.9
click at [389, 328] on div "Janela de atendimento Grade de atendimento Capacidade Transportadoras Veículos …" at bounding box center [487, 228] width 974 height 457
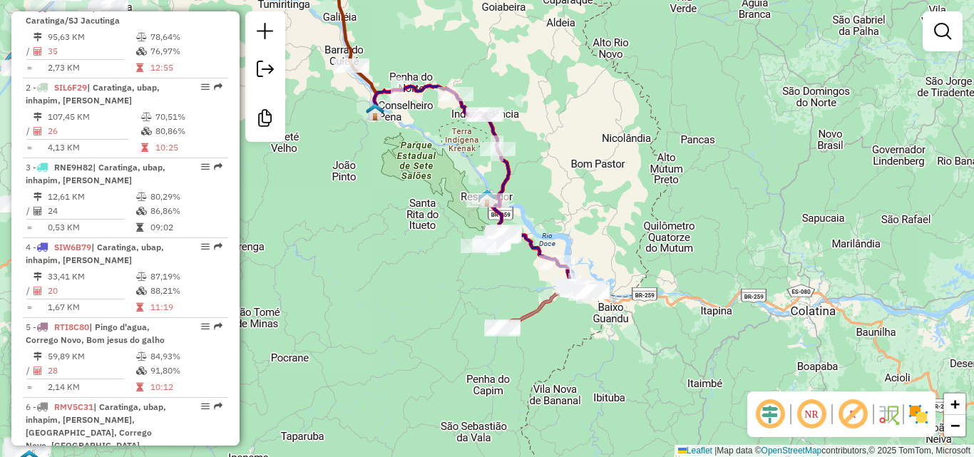
click at [535, 317] on icon at bounding box center [545, 295] width 86 height 67
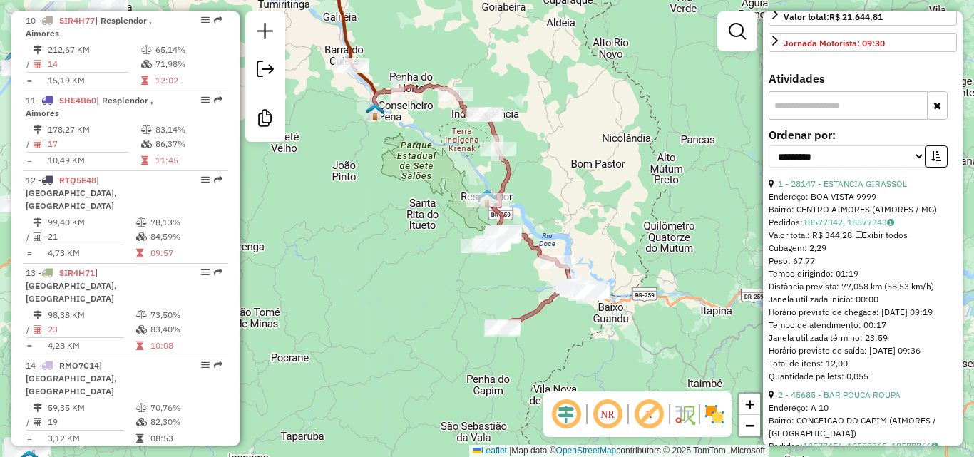
scroll to position [570, 0]
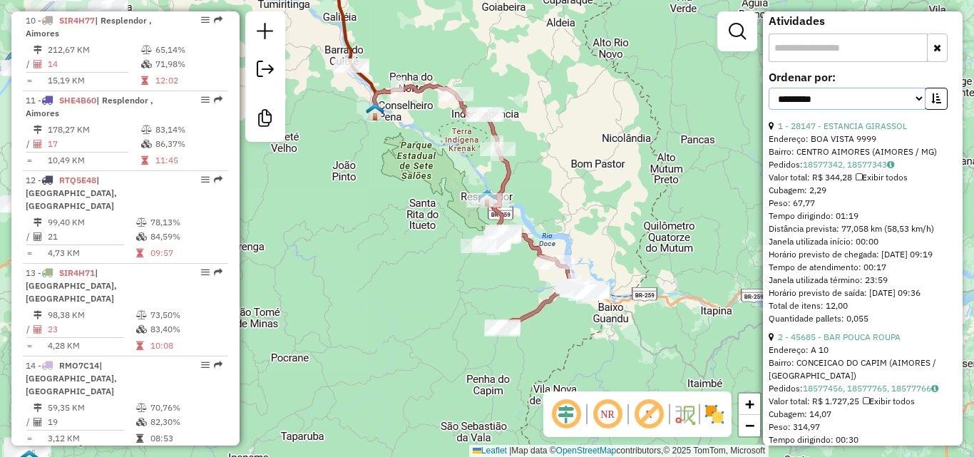
drag, startPoint x: 859, startPoint y: 95, endPoint x: 860, endPoint y: 106, distance: 11.5
click at [859, 95] on select "**********" at bounding box center [847, 99] width 157 height 22
select select "**********"
click at [769, 88] on select "**********" at bounding box center [847, 99] width 157 height 22
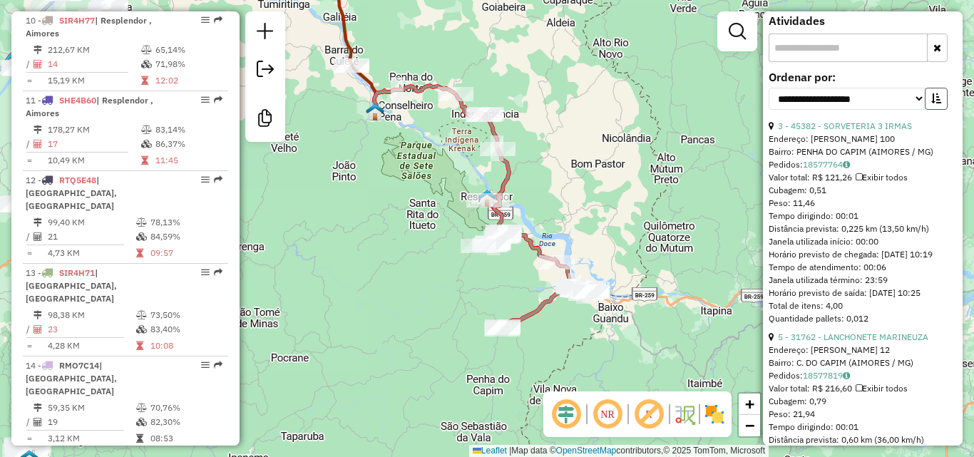
click at [935, 98] on icon "button" at bounding box center [936, 98] width 10 height 10
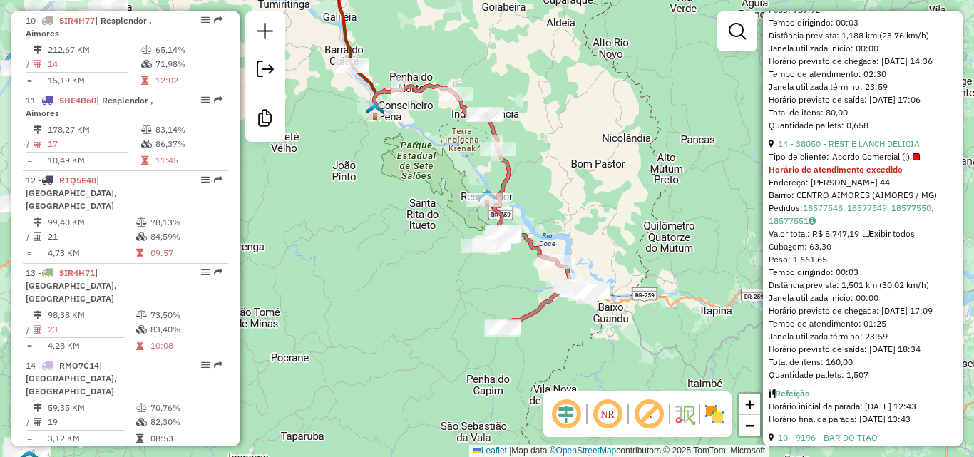
scroll to position [784, 0]
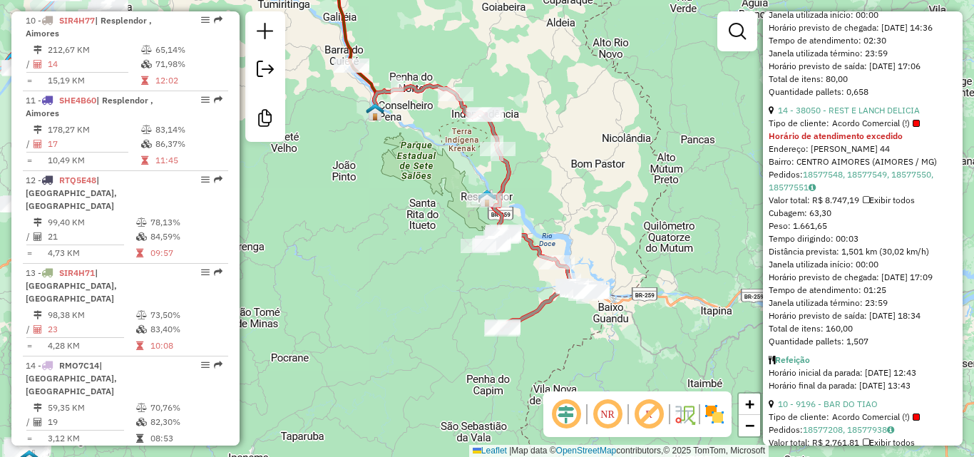
drag, startPoint x: 708, startPoint y: 190, endPoint x: 719, endPoint y: 176, distance: 18.3
click at [752, 177] on div "Janela de atendimento Grade de atendimento Capacidade Transportadoras Veículos …" at bounding box center [487, 228] width 974 height 457
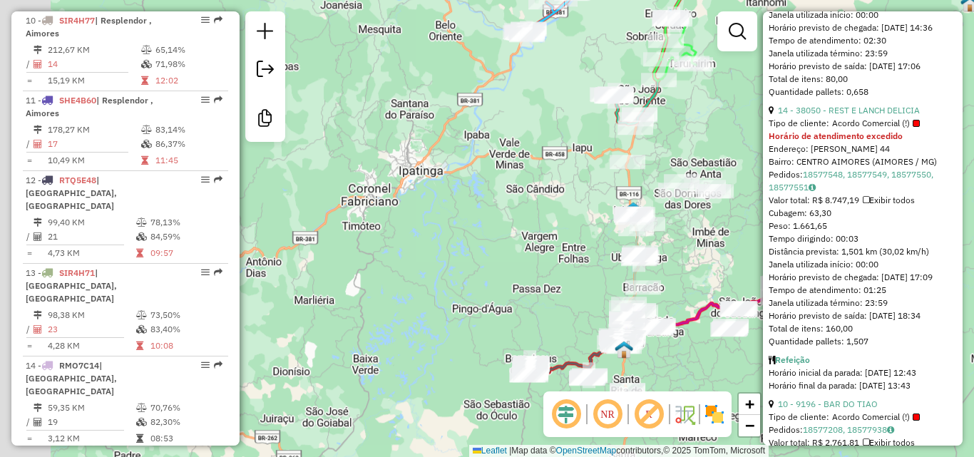
click at [732, 233] on div "Janela de atendimento Grade de atendimento Capacidade Transportadoras Veículos …" at bounding box center [487, 228] width 974 height 457
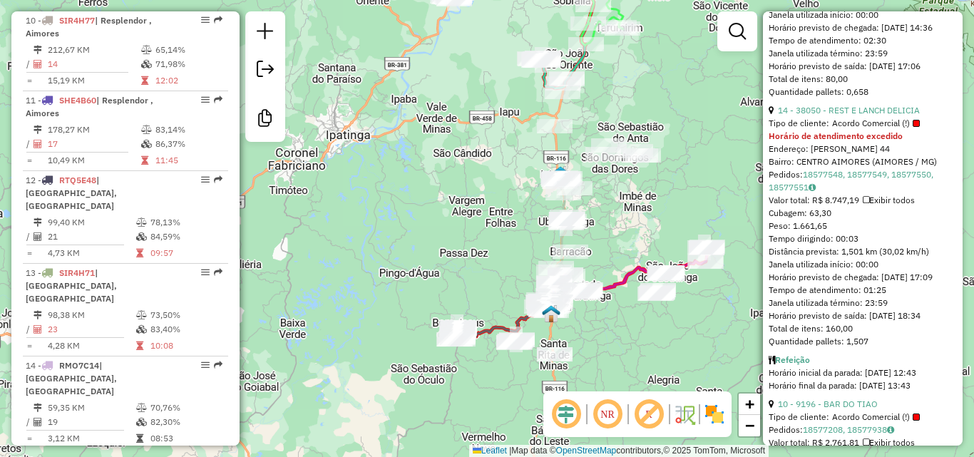
drag, startPoint x: 504, startPoint y: 212, endPoint x: 426, endPoint y: 347, distance: 155.9
click at [347, 413] on div "Janela de atendimento Grade de atendimento Capacidade Transportadoras Veículos …" at bounding box center [487, 228] width 974 height 457
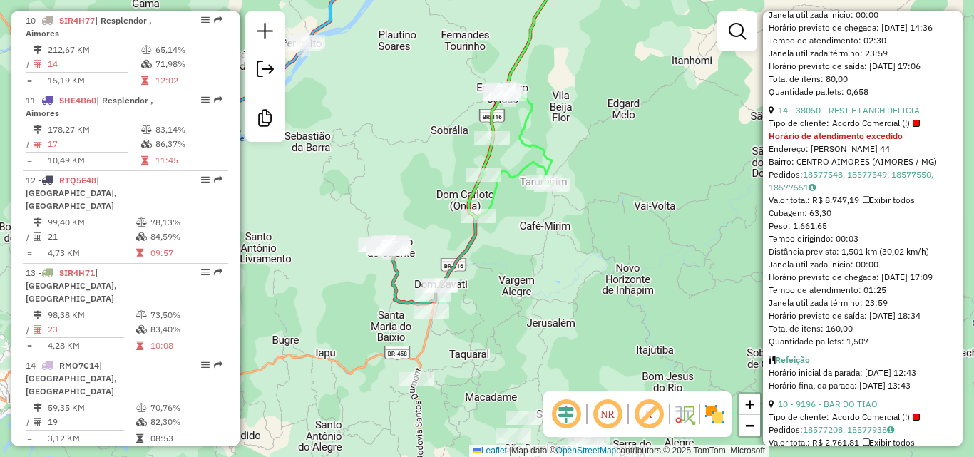
click at [396, 263] on icon at bounding box center [434, 221] width 117 height 166
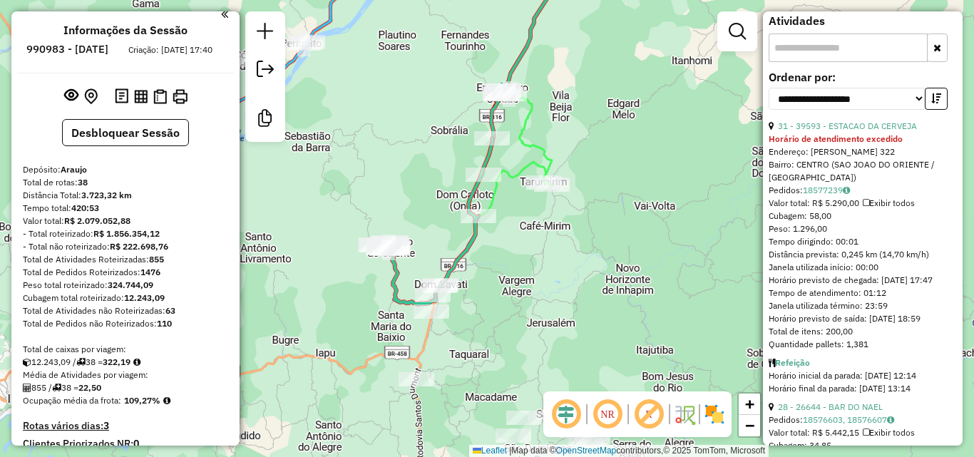
scroll to position [2, 0]
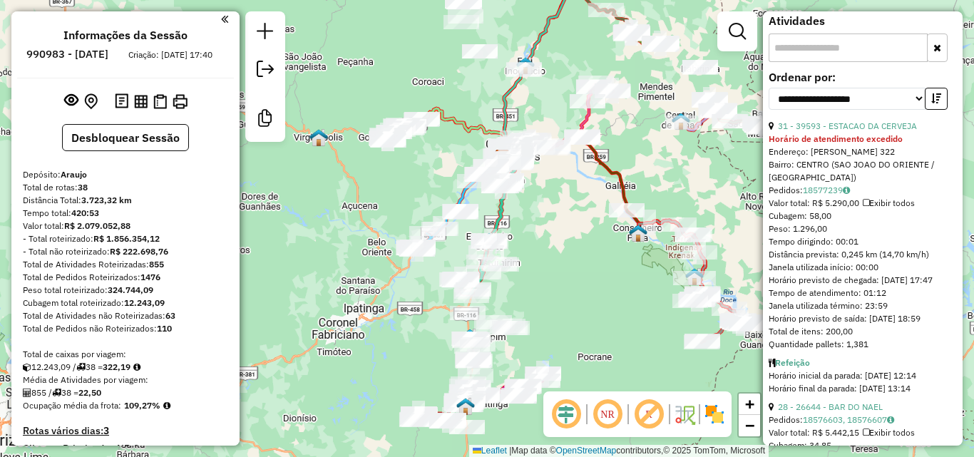
drag, startPoint x: 595, startPoint y: 245, endPoint x: 562, endPoint y: 274, distance: 43.9
click at [562, 274] on div "Janela de atendimento Grade de atendimento Capacidade Transportadoras Veículos …" at bounding box center [487, 228] width 974 height 457
drag, startPoint x: 577, startPoint y: 253, endPoint x: 545, endPoint y: 310, distance: 65.4
click at [545, 313] on div "Janela de atendimento Grade de atendimento Capacidade Transportadoras Veículos …" at bounding box center [487, 228] width 974 height 457
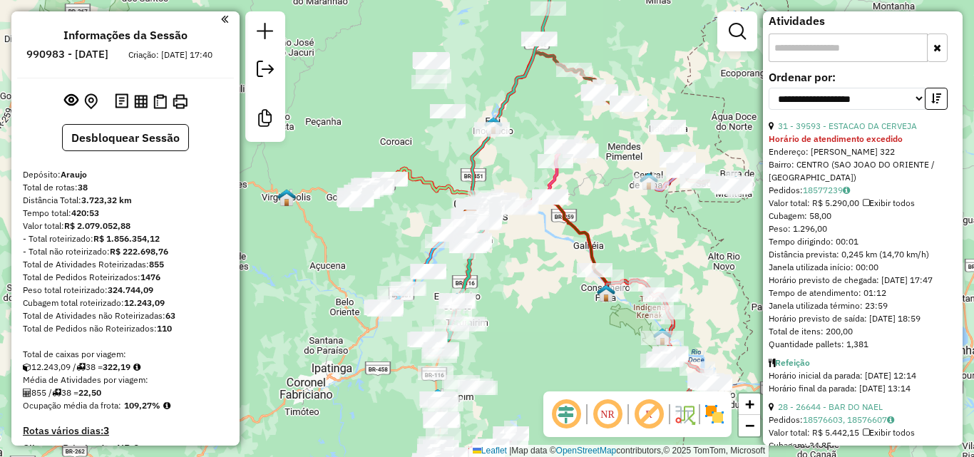
drag, startPoint x: 565, startPoint y: 121, endPoint x: 548, endPoint y: 168, distance: 49.6
click at [548, 168] on div "Janela de atendimento Grade de atendimento Capacidade Transportadoras Veículos …" at bounding box center [487, 228] width 974 height 457
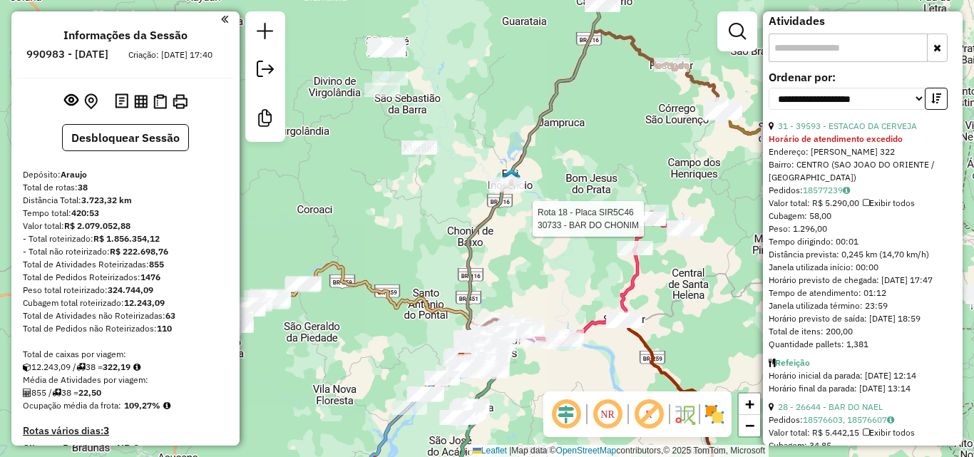
drag, startPoint x: 488, startPoint y: 252, endPoint x: 544, endPoint y: 257, distance: 55.9
click at [478, 71] on div "Rota 18 - Placa SIR5C46 30733 - BAR DO CHONIM Janela de atendimento Grade de at…" at bounding box center [487, 228] width 974 height 457
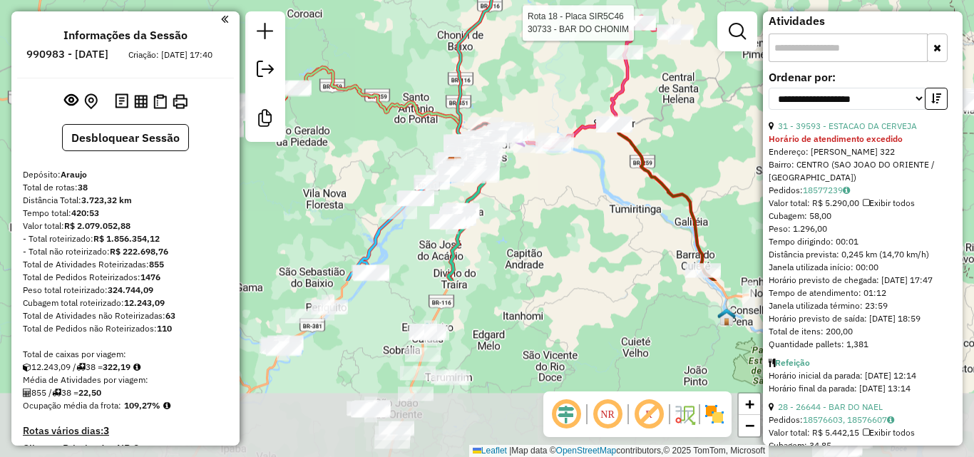
drag, startPoint x: 599, startPoint y: 99, endPoint x: 601, endPoint y: 65, distance: 34.3
click at [601, 63] on div "Rota 18 - Placa SIR5C46 30733 - BAR DO CHONIM Rota 27 - Placa PZC5190 19331 - B…" at bounding box center [487, 228] width 974 height 457
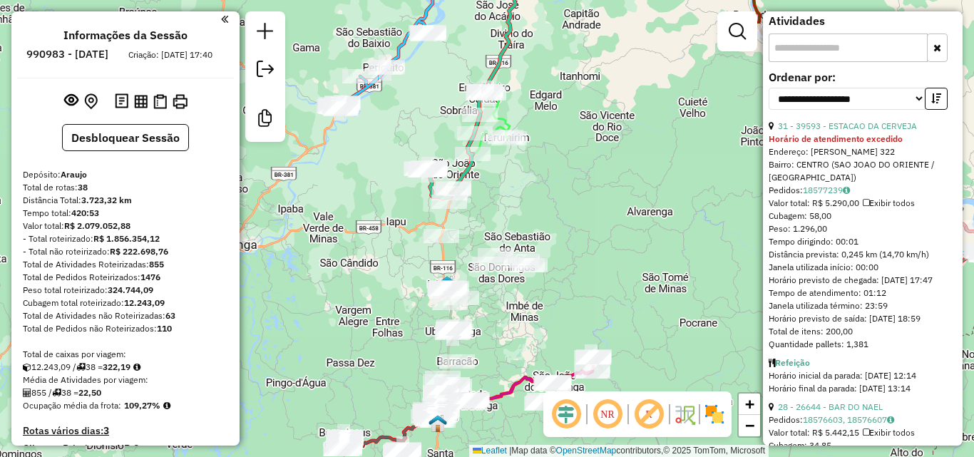
drag, startPoint x: 583, startPoint y: 257, endPoint x: 600, endPoint y: 177, distance: 81.7
click at [600, 177] on div "Rota 18 - Placa SIR5C46 30733 - BAR DO CHONIM Janela de atendimento Grade de at…" at bounding box center [487, 228] width 974 height 457
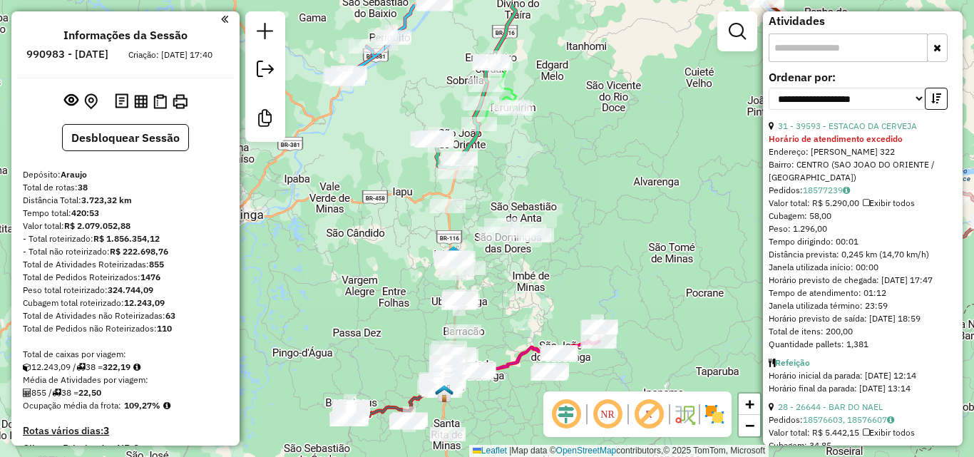
drag, startPoint x: 571, startPoint y: 184, endPoint x: 573, endPoint y: 197, distance: 13.7
click at [558, 235] on div "Rota 18 - Placa SIR5C46 30733 - BAR DO CHONIM Janela de atendimento Grade de at…" at bounding box center [487, 228] width 974 height 457
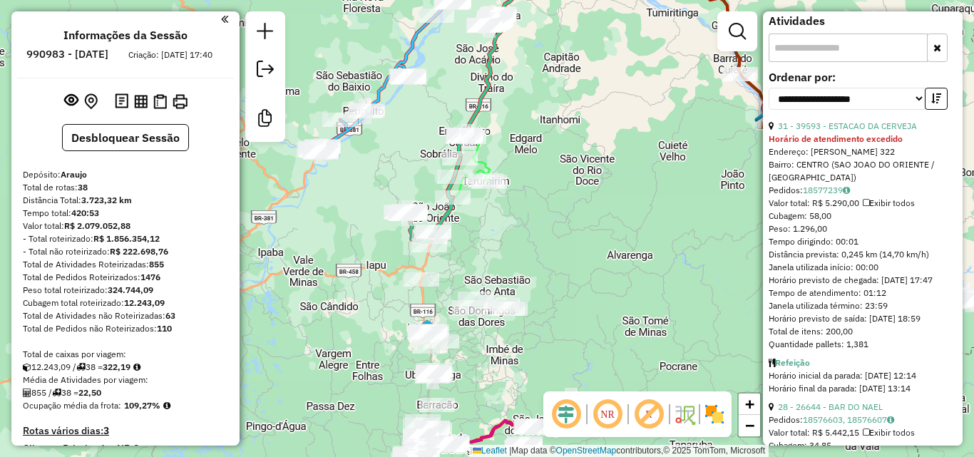
drag, startPoint x: 561, startPoint y: 223, endPoint x: 564, endPoint y: 215, distance: 8.3
click at [557, 233] on div "Rota 18 - Placa SIR5C46 30733 - BAR DO CHONIM Janela de atendimento Grade de at…" at bounding box center [487, 228] width 974 height 457
drag, startPoint x: 567, startPoint y: 185, endPoint x: 557, endPoint y: 230, distance: 46.0
click at [540, 258] on div "Rota 18 - Placa SIR5C46 30733 - BAR DO CHONIM Janela de atendimento Grade de at…" at bounding box center [487, 228] width 974 height 457
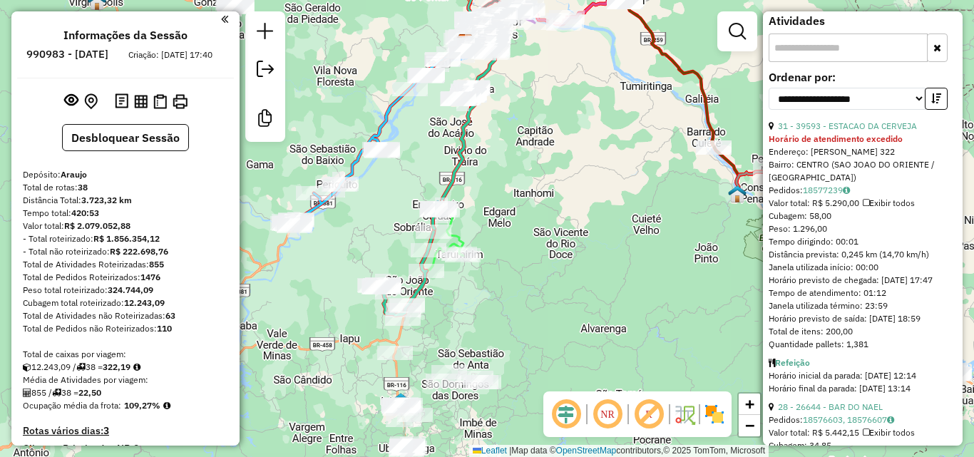
drag, startPoint x: 549, startPoint y: 272, endPoint x: 559, endPoint y: 187, distance: 85.4
click at [549, 277] on div "Rota 18 - Placa SIR5C46 30733 - BAR DO CHONIM Janela de atendimento Grade de at…" at bounding box center [487, 228] width 974 height 457
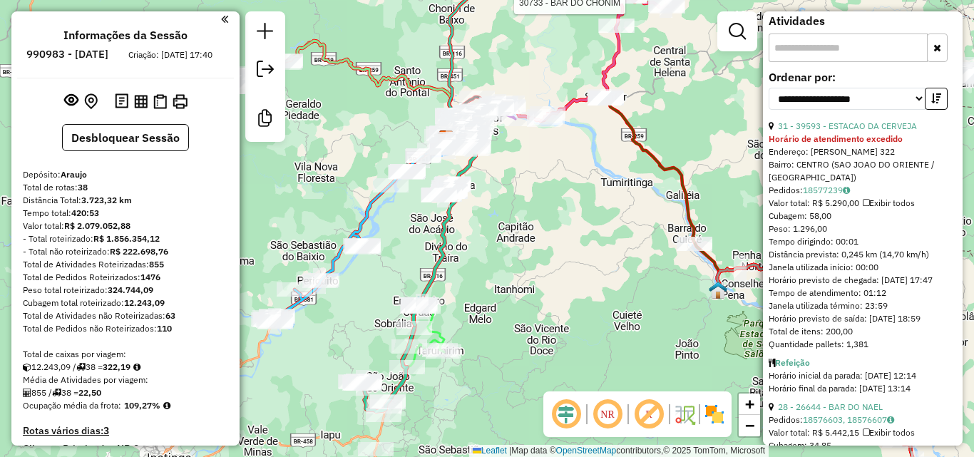
drag, startPoint x: 559, startPoint y: 187, endPoint x: 569, endPoint y: 284, distance: 97.5
click at [566, 306] on div "Rota 18 - Placa SIR5C46 30733 - BAR DO CHONIM Janela de atendimento Grade de at…" at bounding box center [487, 228] width 974 height 457
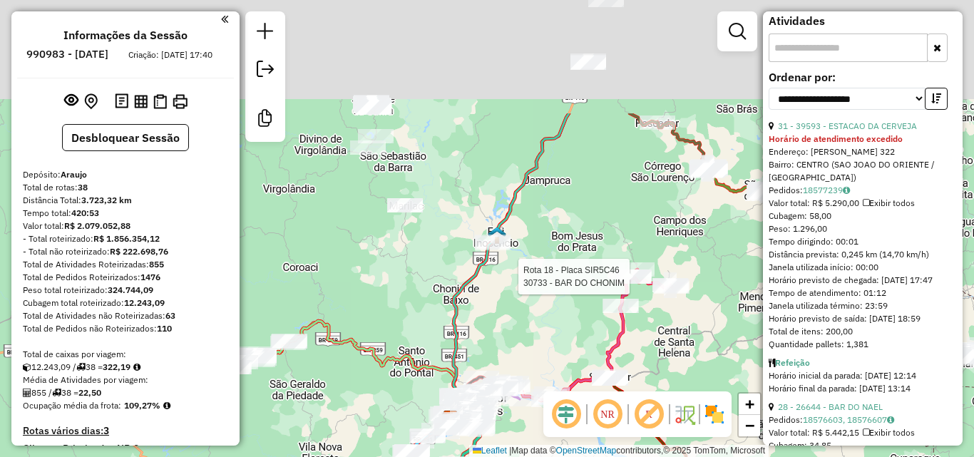
drag, startPoint x: 548, startPoint y: 144, endPoint x: 554, endPoint y: 274, distance: 130.6
click at [545, 304] on div "Rota 18 - Placa SIR5C46 30733 - BAR DO CHONIM Janela de atendimento Grade de at…" at bounding box center [487, 228] width 974 height 457
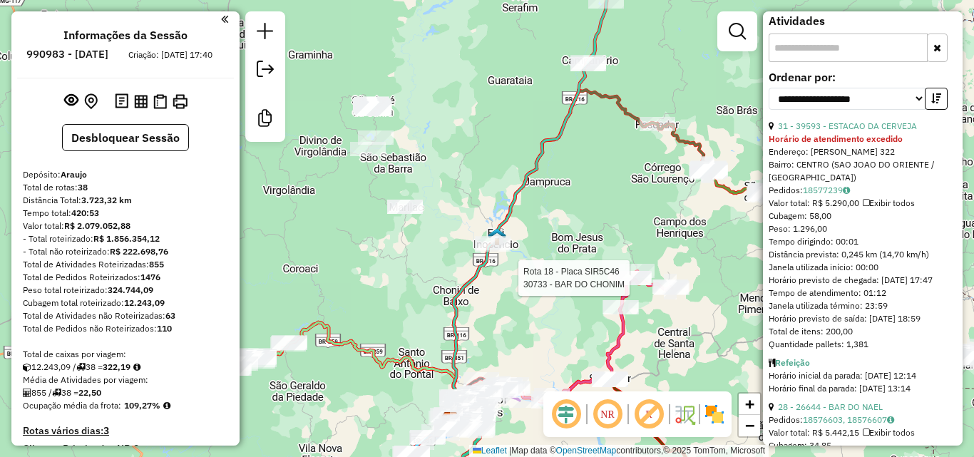
drag, startPoint x: 550, startPoint y: 306, endPoint x: 567, endPoint y: 292, distance: 22.3
click at [549, 317] on div "Rota 18 - Placa SIR5C46 30733 - BAR DO CHONIM Janela de atendimento Grade de at…" at bounding box center [487, 228] width 974 height 457
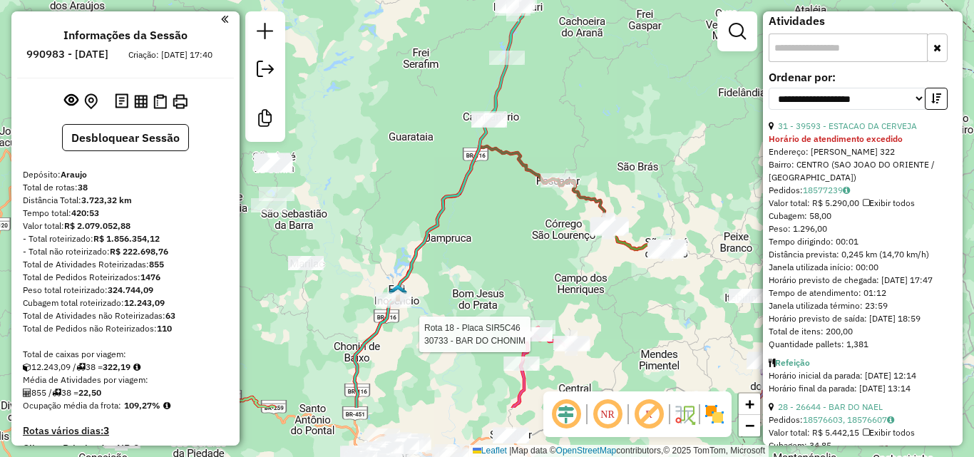
drag, startPoint x: 580, startPoint y: 237, endPoint x: 507, endPoint y: 94, distance: 160.1
click at [507, 94] on div "Rota 18 - Placa SIR5C46 30733 - BAR DO CHONIM Janela de atendimento Grade de at…" at bounding box center [487, 228] width 974 height 457
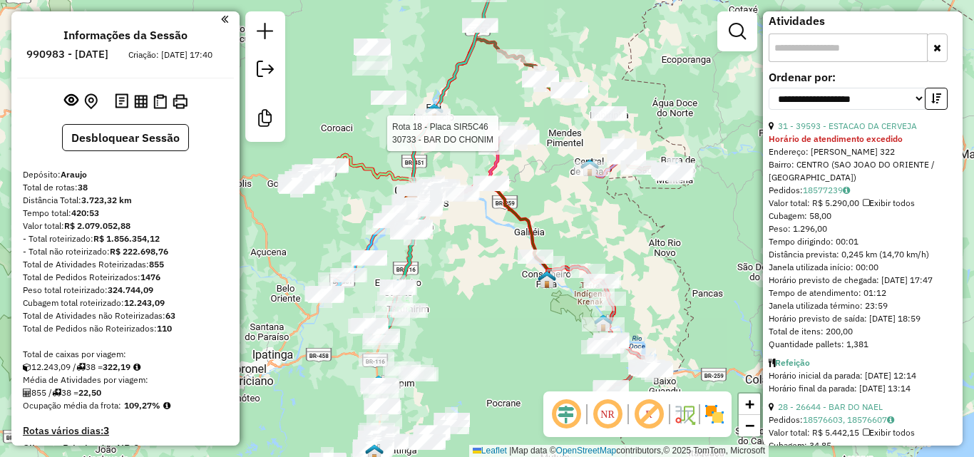
drag, startPoint x: 585, startPoint y: 227, endPoint x: 585, endPoint y: 212, distance: 15.7
click at [585, 212] on div "Rota 18 - Placa SIR5C46 30733 - BAR DO CHONIM Janela de atendimento Grade de at…" at bounding box center [487, 228] width 974 height 457
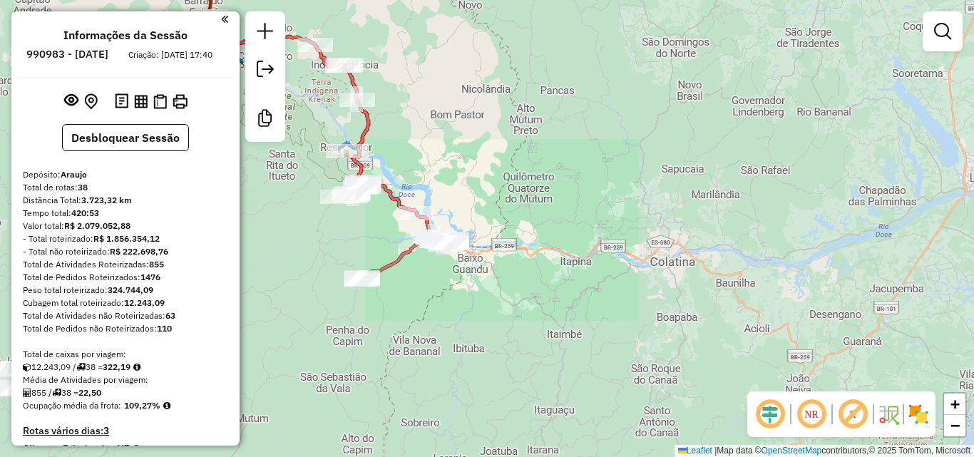
drag, startPoint x: 407, startPoint y: 294, endPoint x: 664, endPoint y: 297, distance: 256.7
click at [669, 338] on div "Janela de atendimento Grade de atendimento Capacidade Transportadoras Veículos …" at bounding box center [487, 228] width 974 height 457
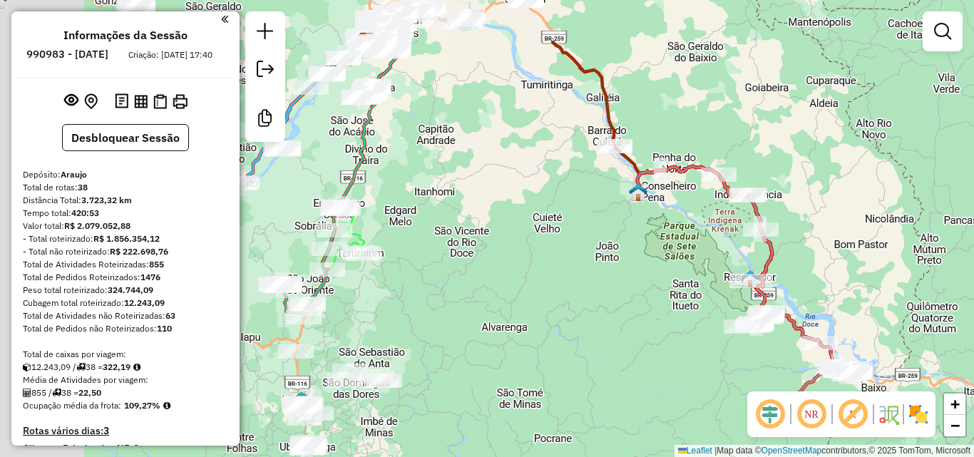
drag, startPoint x: 489, startPoint y: 152, endPoint x: 659, endPoint y: 251, distance: 196.5
click at [659, 251] on div "Janela de atendimento Grade de atendimento Capacidade Transportadoras Veículos …" at bounding box center [487, 228] width 974 height 457
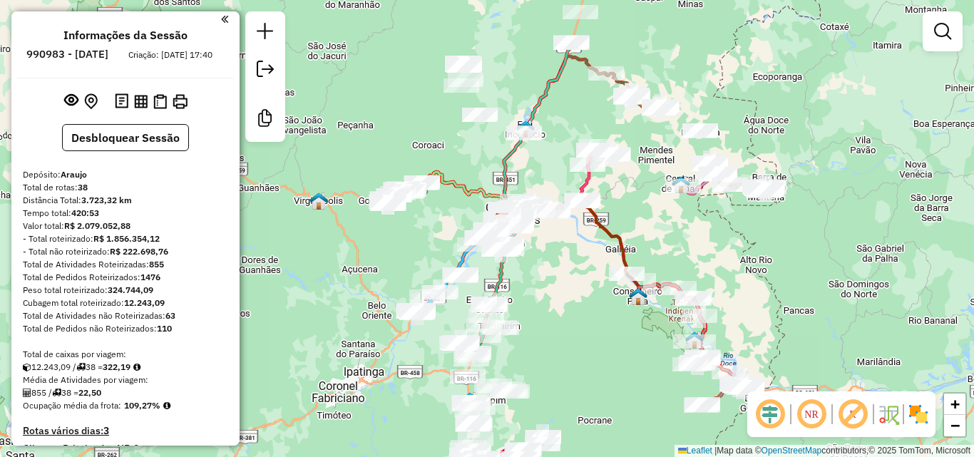
drag, startPoint x: 602, startPoint y: 193, endPoint x: 595, endPoint y: 249, distance: 56.1
click at [595, 249] on div "Janela de atendimento Grade de atendimento Capacidade Transportadoras Veículos …" at bounding box center [487, 228] width 974 height 457
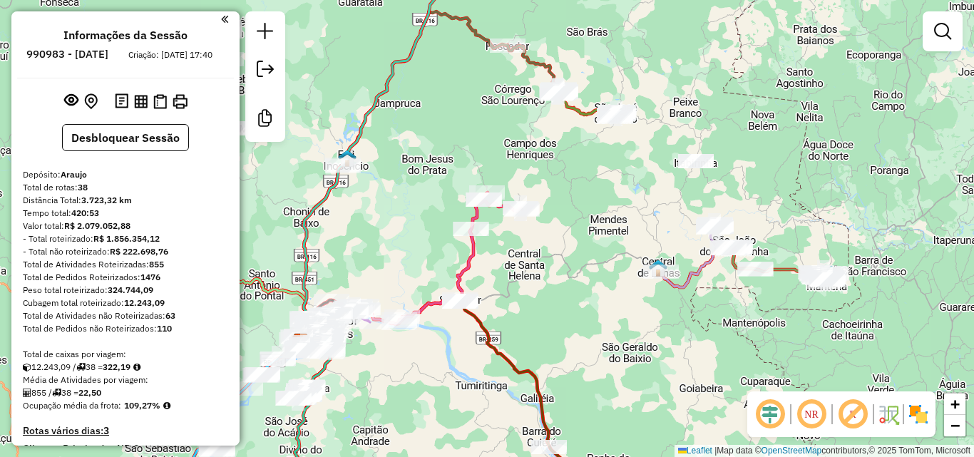
drag, startPoint x: 576, startPoint y: 262, endPoint x: 703, endPoint y: 96, distance: 208.5
click at [703, 97] on div "Janela de atendimento Grade de atendimento Capacidade Transportadoras Veículos …" at bounding box center [487, 228] width 974 height 457
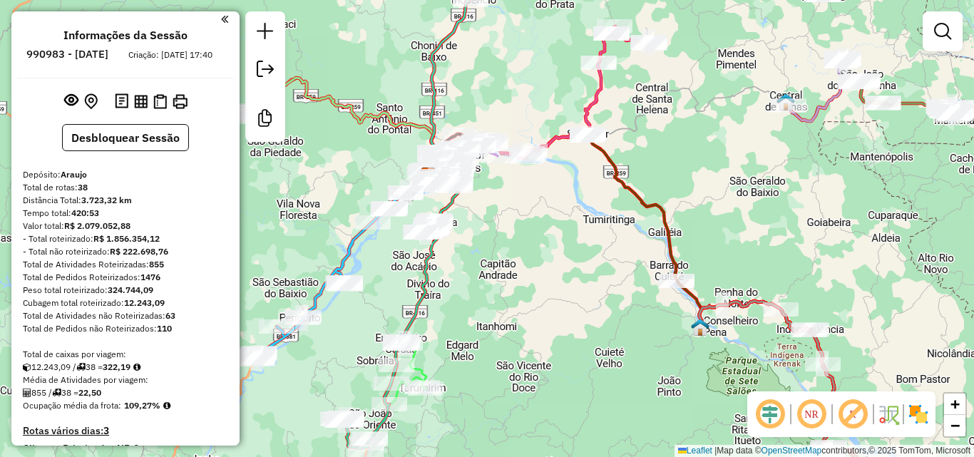
drag, startPoint x: 582, startPoint y: 269, endPoint x: 626, endPoint y: 183, distance: 97.6
click at [626, 183] on div "Janela de atendimento Grade de atendimento Capacidade Transportadoras Veículos …" at bounding box center [487, 228] width 974 height 457
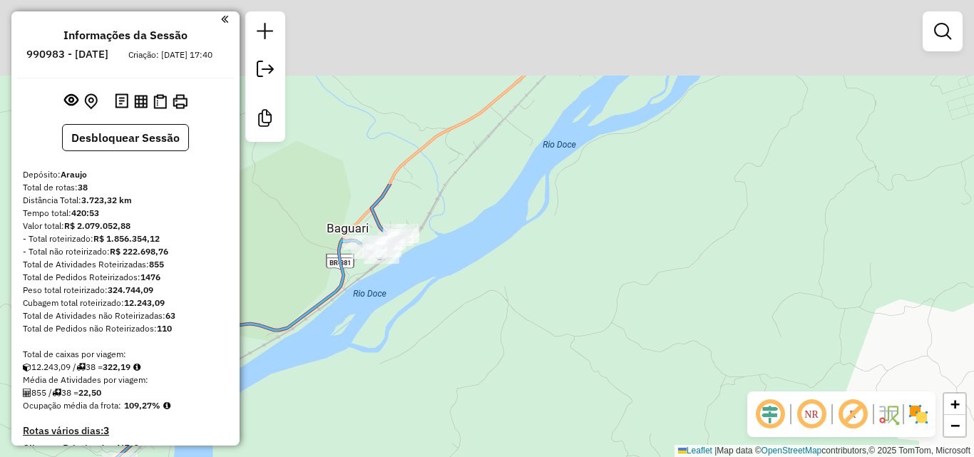
drag, startPoint x: 404, startPoint y: 261, endPoint x: 405, endPoint y: 272, distance: 10.7
click at [405, 272] on div "Rota 34 - Placa RTT5D70 40627 - RESTOURANTE VO MARIA Janela de atendimento Grad…" at bounding box center [487, 228] width 974 height 457
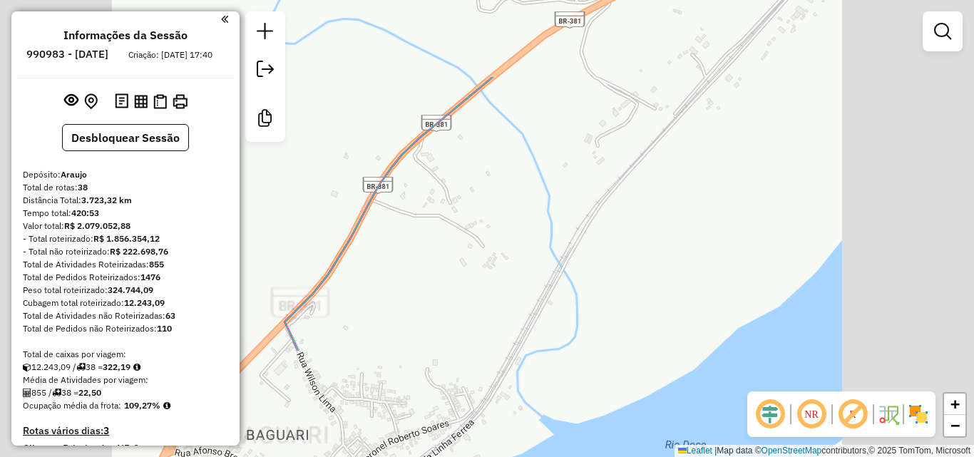
drag, startPoint x: 436, startPoint y: 334, endPoint x: 512, endPoint y: 56, distance: 289.0
click at [528, 34] on div "Janela de atendimento Grade de atendimento Capacidade Transportadoras Veículos …" at bounding box center [487, 228] width 974 height 457
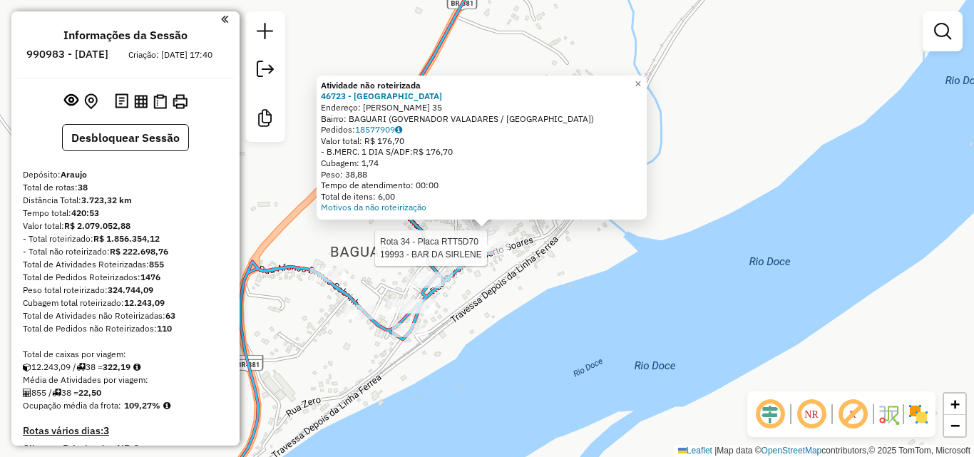
select select "**********"
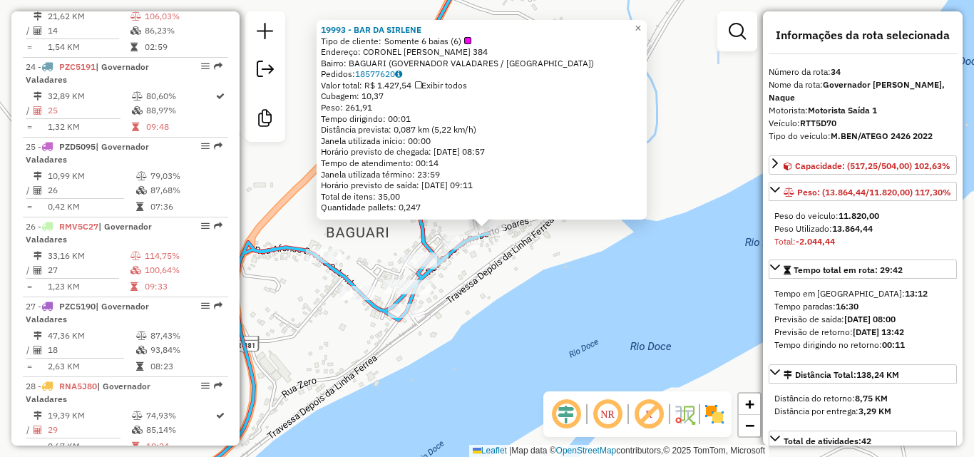
scroll to position [3199, 0]
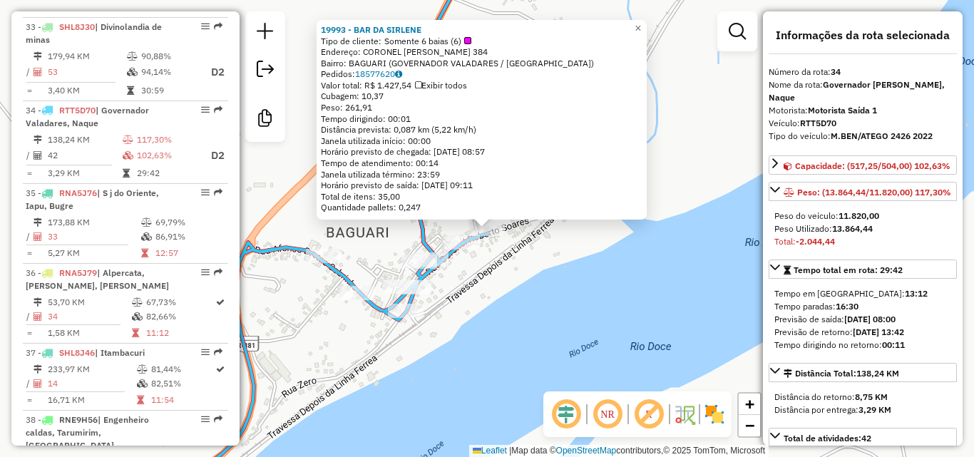
click at [480, 329] on div "19993 - BAR DA SIRLENE Tipo de cliente: Somente 6 baias (6) Endereço: CORONEL R…" at bounding box center [487, 228] width 974 height 457
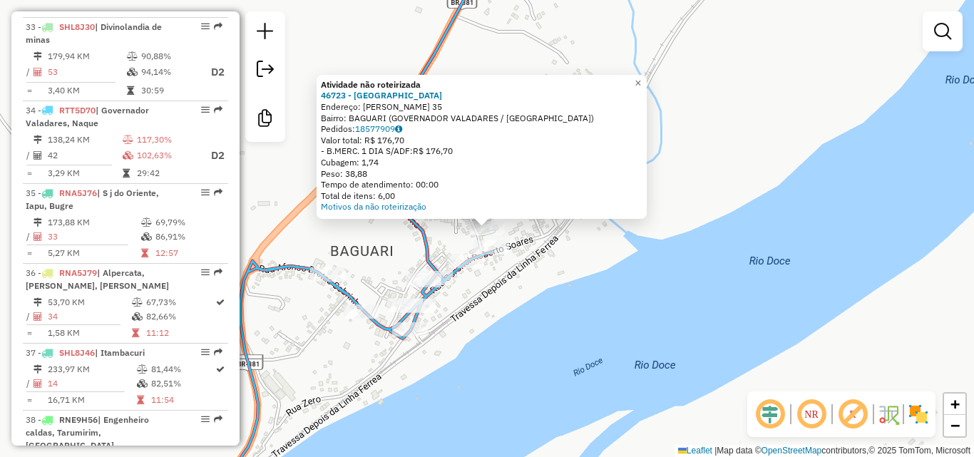
click at [535, 340] on div "Atividade não roteirizada 46723 - BAR DO BAIANO Endereço: JOSE ANTUNES 35 Bairr…" at bounding box center [487, 228] width 974 height 457
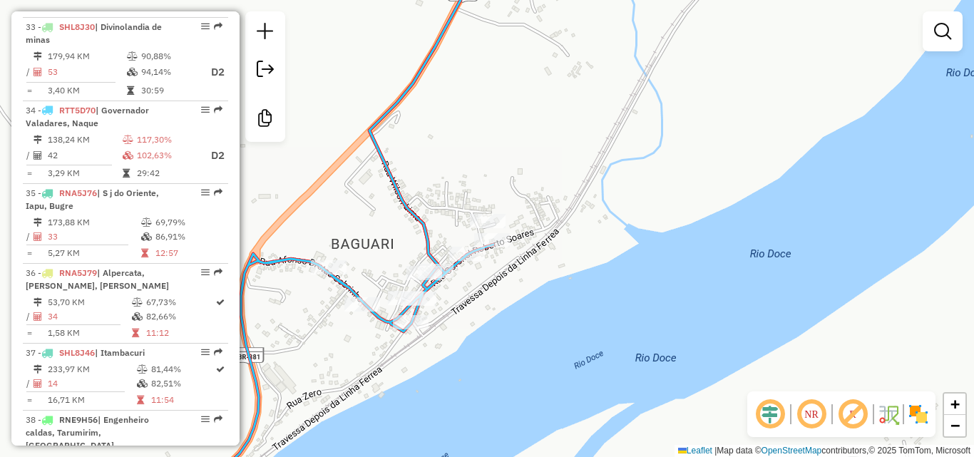
drag, startPoint x: 581, startPoint y: 330, endPoint x: 545, endPoint y: 262, distance: 77.2
click at [553, 272] on div "Janela de atendimento Grade de atendimento Capacidade Transportadoras Veículos …" at bounding box center [487, 228] width 974 height 457
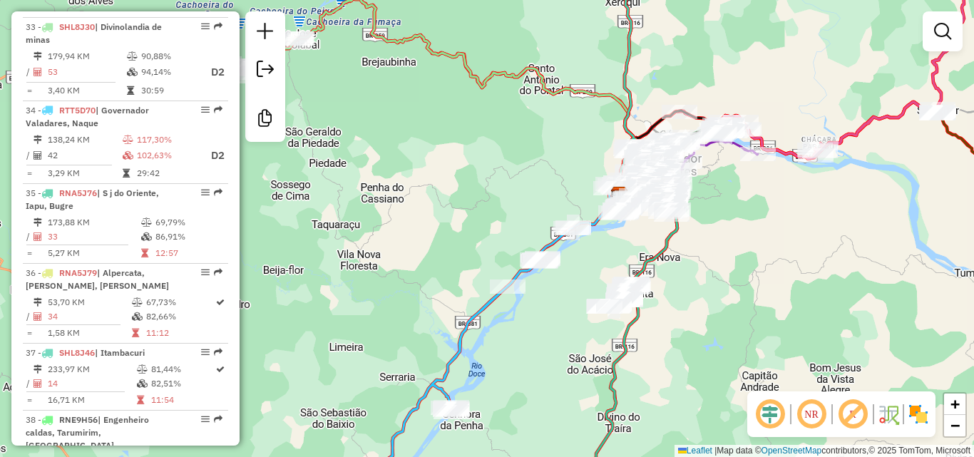
drag, startPoint x: 705, startPoint y: 269, endPoint x: 694, endPoint y: 259, distance: 15.6
click at [694, 259] on div "Janela de atendimento Grade de atendimento Capacidade Transportadoras Veículos …" at bounding box center [487, 228] width 974 height 457
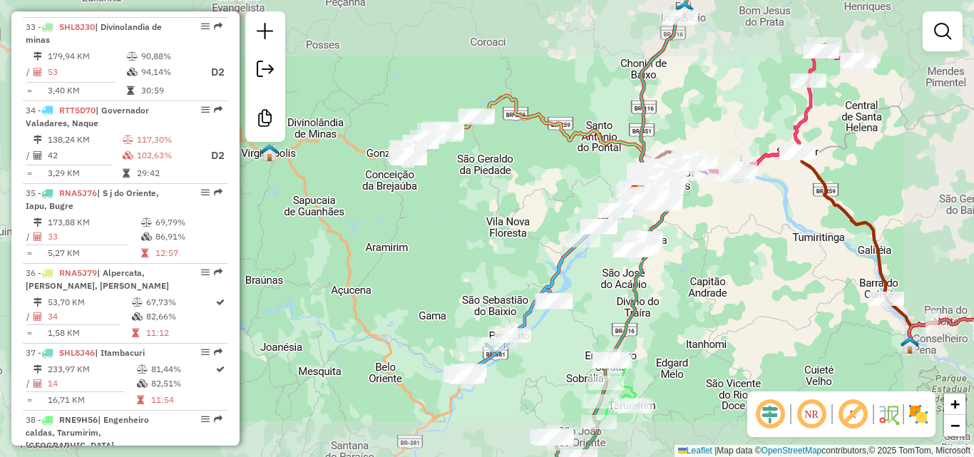
drag, startPoint x: 746, startPoint y: 296, endPoint x: 607, endPoint y: 118, distance: 225.9
click at [625, 120] on div "Janela de atendimento Grade de atendimento Capacidade Transportadoras Veículos …" at bounding box center [487, 228] width 974 height 457
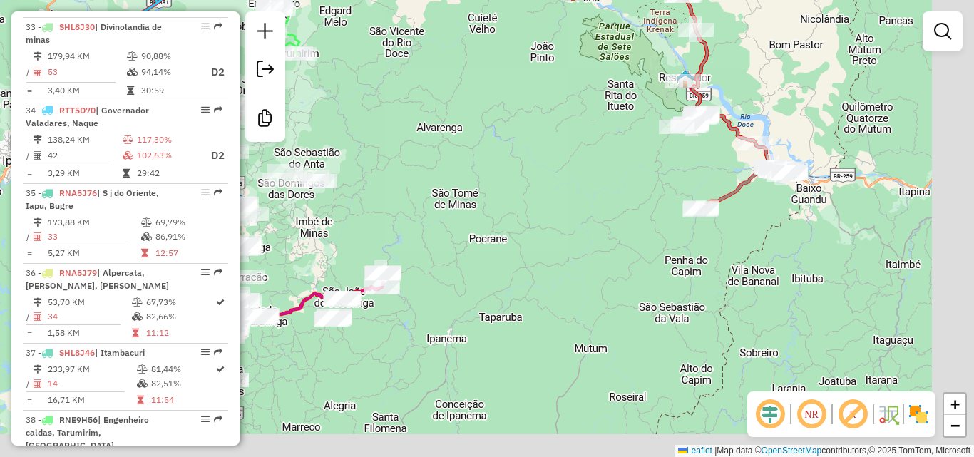
drag, startPoint x: 719, startPoint y: 236, endPoint x: 498, endPoint y: 173, distance: 230.6
click at [498, 173] on div "Janela de atendimento Grade de atendimento Capacidade Transportadoras Veículos …" at bounding box center [487, 228] width 974 height 457
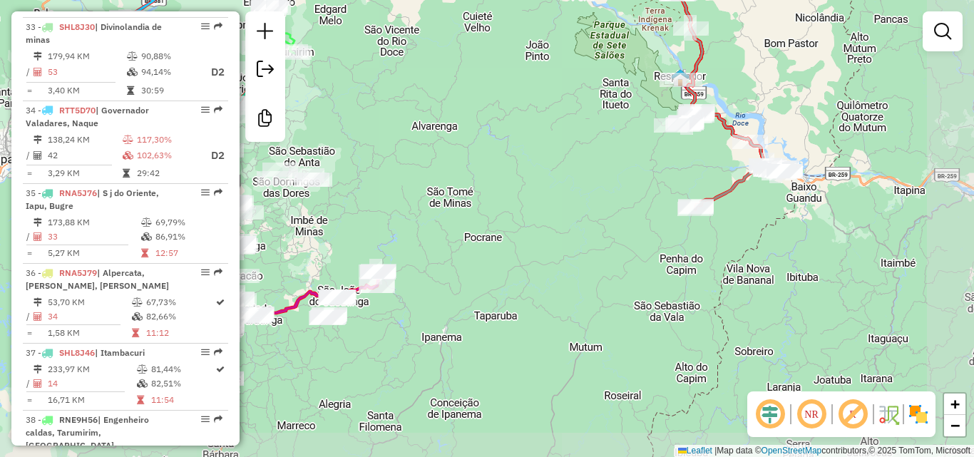
drag, startPoint x: 544, startPoint y: 176, endPoint x: 513, endPoint y: 185, distance: 32.7
click at [513, 185] on div "Janela de atendimento Grade de atendimento Capacidade Transportadoras Veículos …" at bounding box center [487, 228] width 974 height 457
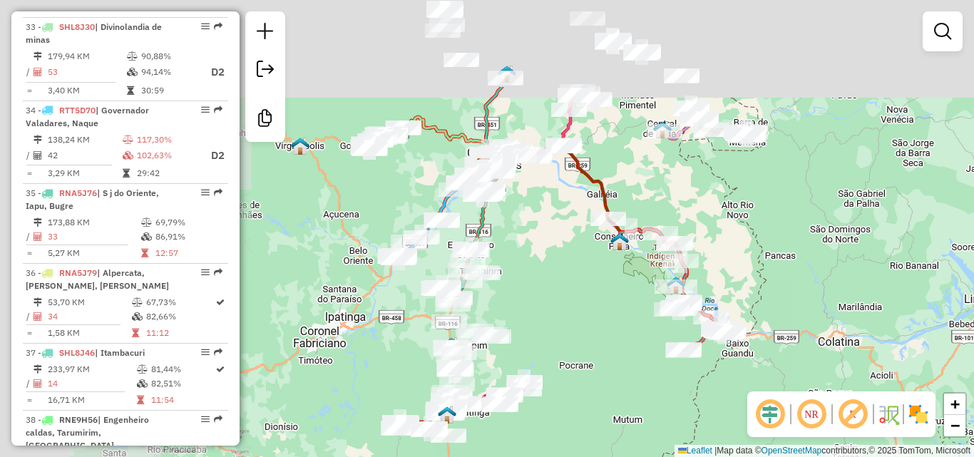
drag, startPoint x: 465, startPoint y: 178, endPoint x: 587, endPoint y: 345, distance: 207.6
click at [586, 349] on div "Janela de atendimento Grade de atendimento Capacidade Transportadoras Veículos …" at bounding box center [487, 228] width 974 height 457
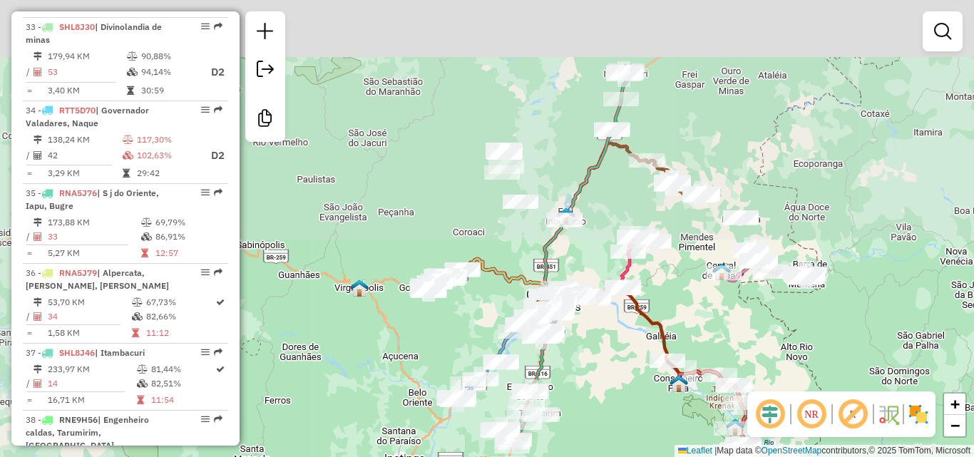
drag, startPoint x: 622, startPoint y: 403, endPoint x: 634, endPoint y: 359, distance: 45.6
click at [629, 421] on div "Janela de atendimento Grade de atendimento Capacidade Transportadoras Veículos …" at bounding box center [487, 228] width 974 height 457
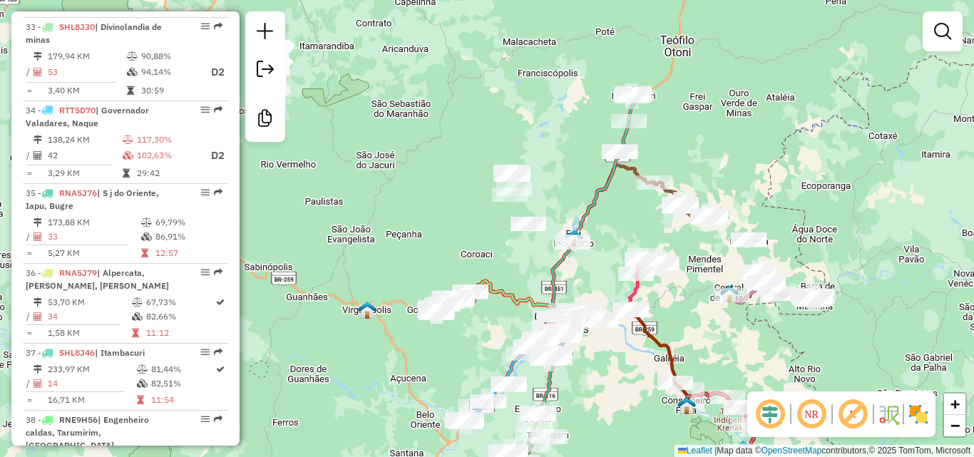
drag, startPoint x: 803, startPoint y: 220, endPoint x: 752, endPoint y: 97, distance: 133.3
click at [752, 97] on div "Janela de atendimento Grade de atendimento Capacidade Transportadoras Veículos …" at bounding box center [487, 228] width 974 height 457
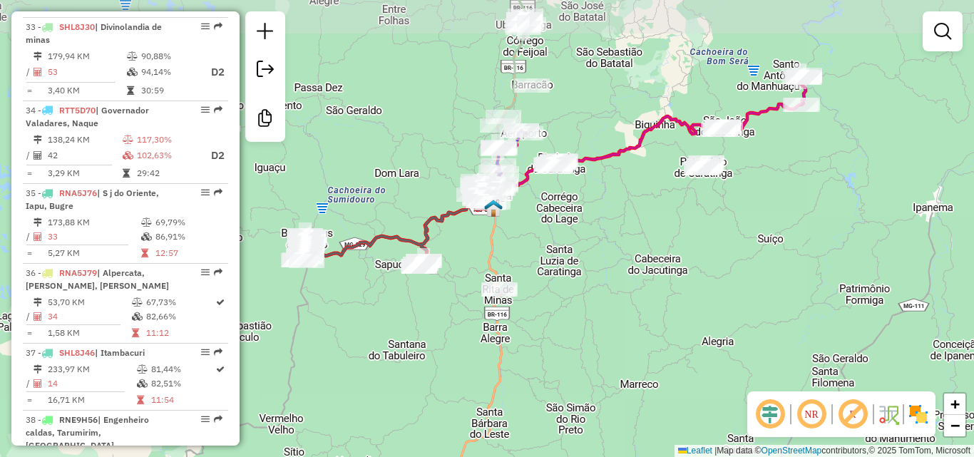
drag, startPoint x: 722, startPoint y: 209, endPoint x: 618, endPoint y: 252, distance: 112.8
click at [618, 252] on div "Janela de atendimento Grade de atendimento Capacidade Transportadoras Veículos …" at bounding box center [487, 228] width 974 height 457
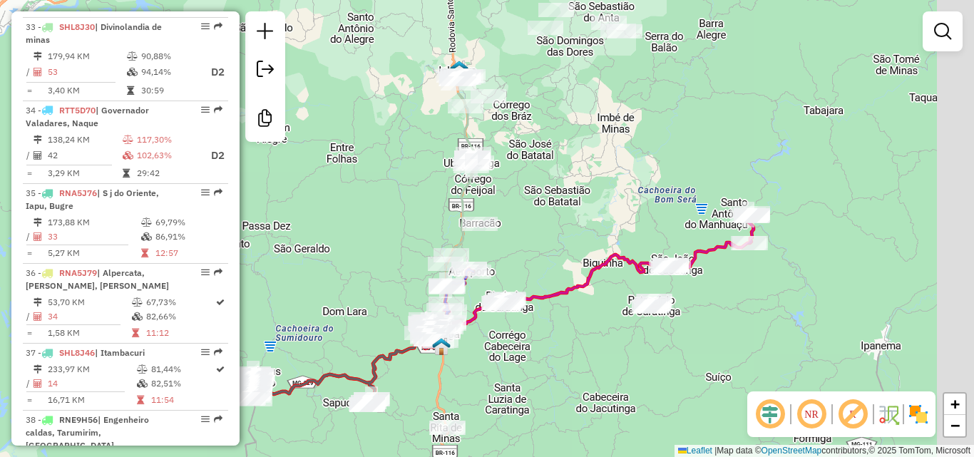
drag, startPoint x: 612, startPoint y: 108, endPoint x: 575, endPoint y: 222, distance: 120.6
click at [577, 222] on div "Janela de atendimento Grade de atendimento Capacidade Transportadoras Veículos …" at bounding box center [487, 228] width 974 height 457
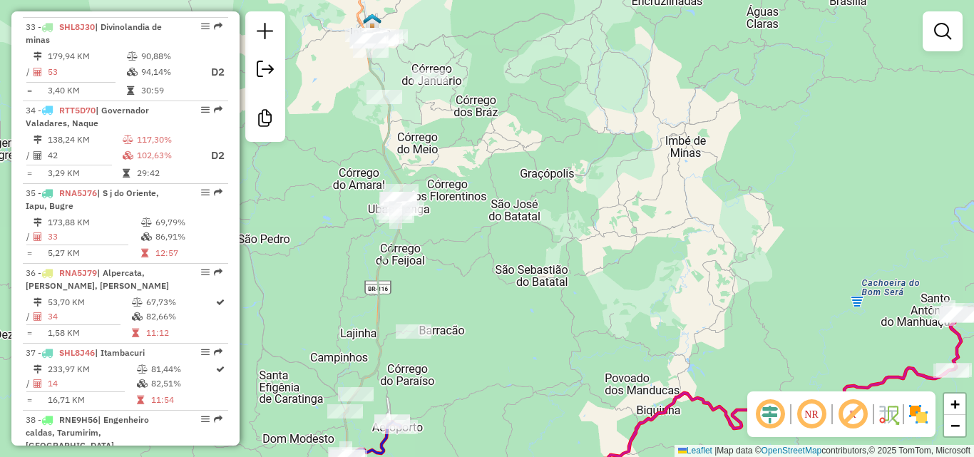
drag, startPoint x: 516, startPoint y: 110, endPoint x: 490, endPoint y: 237, distance: 128.9
click at [490, 237] on div "Janela de atendimento Grade de atendimento Capacidade Transportadoras Veículos …" at bounding box center [487, 228] width 974 height 457
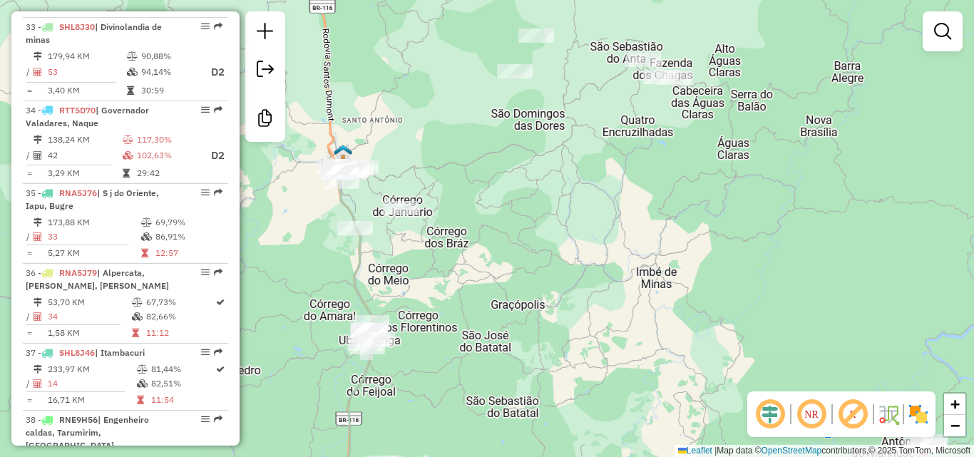
drag, startPoint x: 597, startPoint y: 156, endPoint x: 558, endPoint y: 216, distance: 71.2
click at [558, 216] on div "Janela de atendimento Grade de atendimento Capacidade Transportadoras Veículos …" at bounding box center [487, 228] width 974 height 457
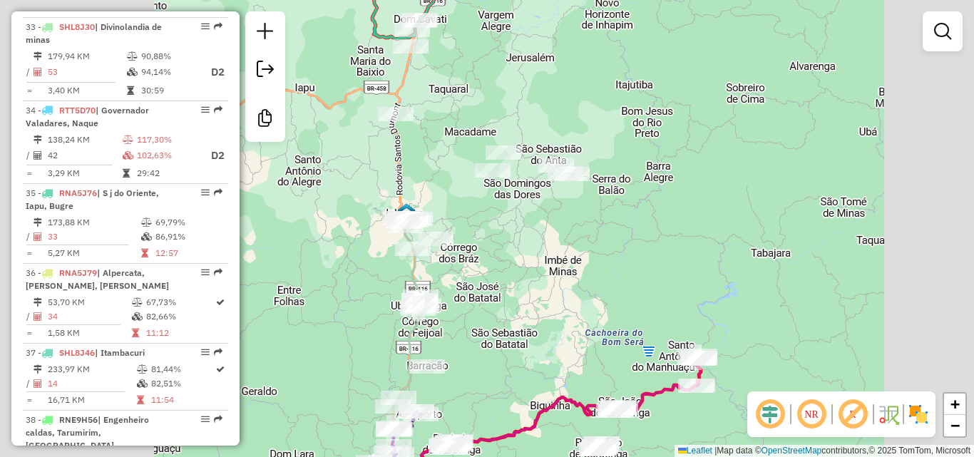
drag, startPoint x: 602, startPoint y: 133, endPoint x: 435, endPoint y: 261, distance: 210.5
click at [435, 261] on div "Janela de atendimento Grade de atendimento Capacidade Transportadoras Veículos …" at bounding box center [487, 228] width 974 height 457
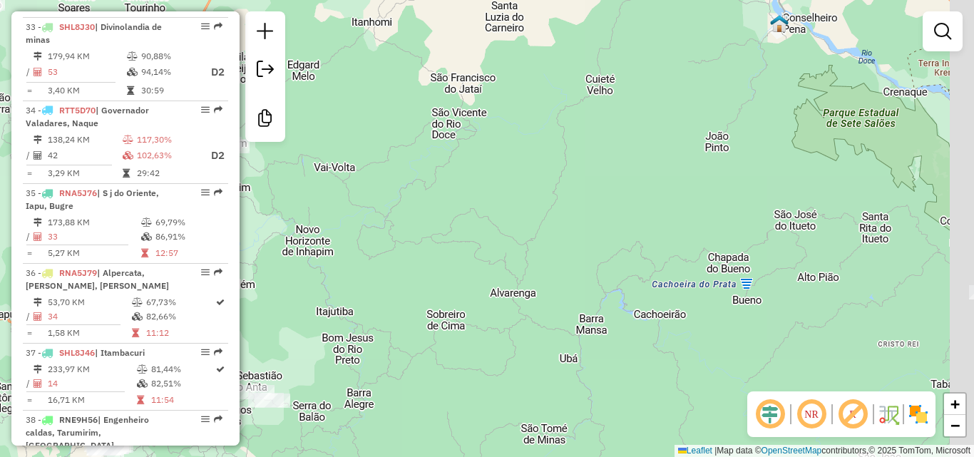
drag, startPoint x: 477, startPoint y: 259, endPoint x: 677, endPoint y: 157, distance: 225.1
click at [457, 287] on div "Janela de atendimento Grade de atendimento Capacidade Transportadoras Veículos …" at bounding box center [487, 228] width 974 height 457
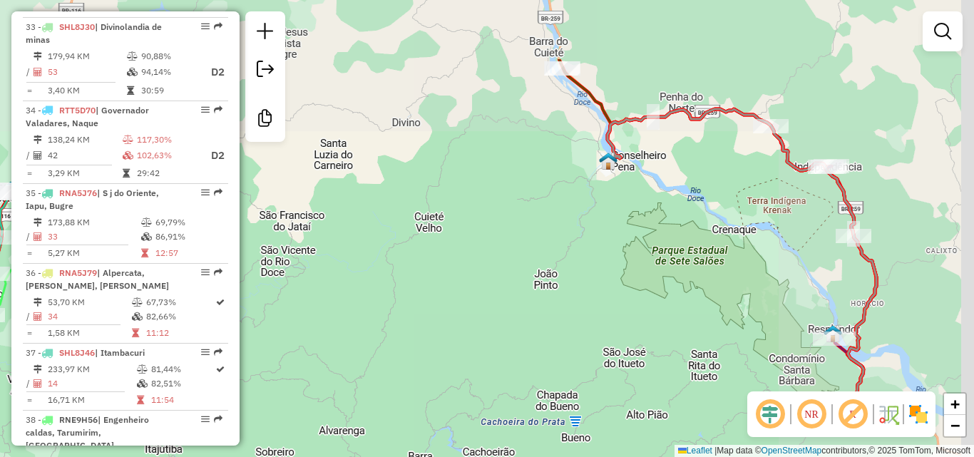
drag, startPoint x: 677, startPoint y: 157, endPoint x: 620, endPoint y: 170, distance: 59.3
click at [501, 284] on div "Janela de atendimento Grade de atendimento Capacidade Transportadoras Veículos …" at bounding box center [487, 228] width 974 height 457
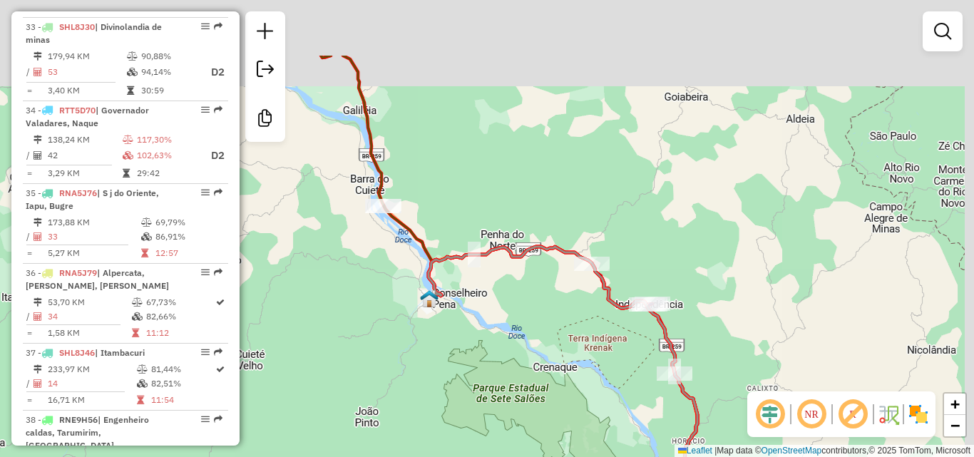
drag, startPoint x: 503, startPoint y: 257, endPoint x: 459, endPoint y: 300, distance: 61.5
click at [459, 300] on icon at bounding box center [611, 423] width 366 height 353
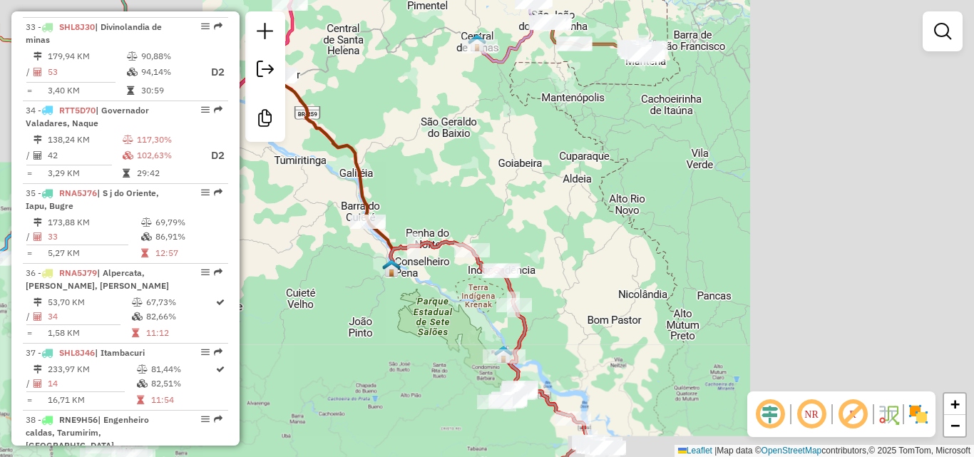
drag, startPoint x: 394, startPoint y: 198, endPoint x: 463, endPoint y: 277, distance: 104.6
click at [463, 277] on div "Janela de atendimento Grade de atendimento Capacidade Transportadoras Veículos …" at bounding box center [487, 228] width 974 height 457
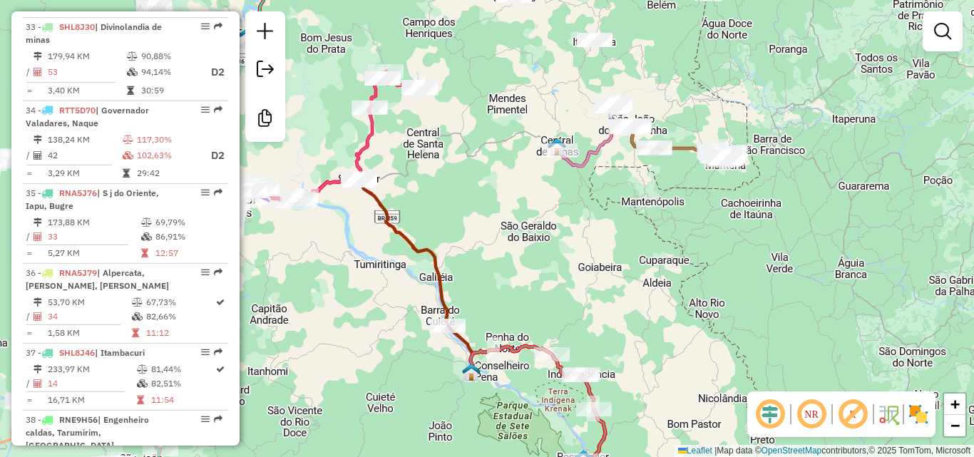
drag, startPoint x: 489, startPoint y: 231, endPoint x: 504, endPoint y: 260, distance: 32.8
click at [504, 260] on div "Janela de atendimento Grade de atendimento Capacidade Transportadoras Veículos …" at bounding box center [487, 228] width 974 height 457
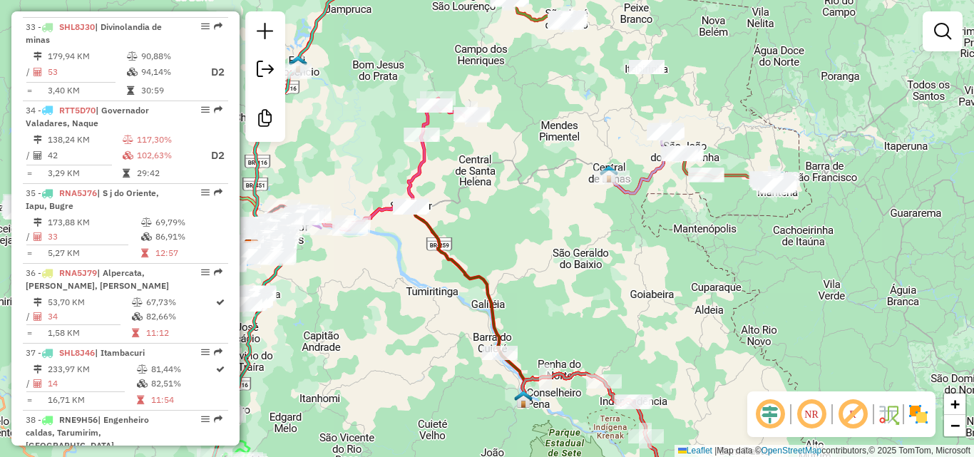
drag, startPoint x: 525, startPoint y: 262, endPoint x: 541, endPoint y: 250, distance: 20.0
click at [570, 254] on div "Janela de atendimento Grade de atendimento Capacidade Transportadoras Veículos …" at bounding box center [487, 228] width 974 height 457
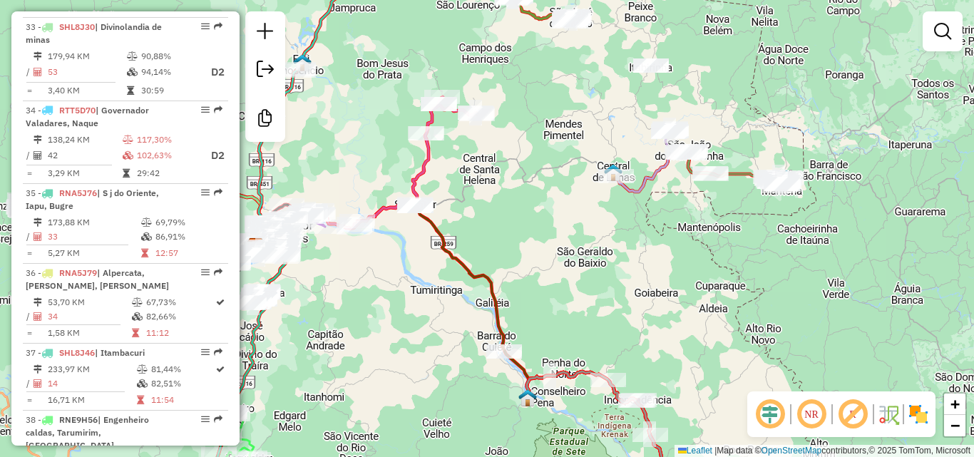
drag, startPoint x: 699, startPoint y: 230, endPoint x: 729, endPoint y: 235, distance: 30.5
click at [729, 235] on div "Rota 17 - Placa RMW0I44 45184 - ZECA BAR E MERCEARIA Rota 22 - Placa RMV5C34 15…" at bounding box center [487, 228] width 974 height 457
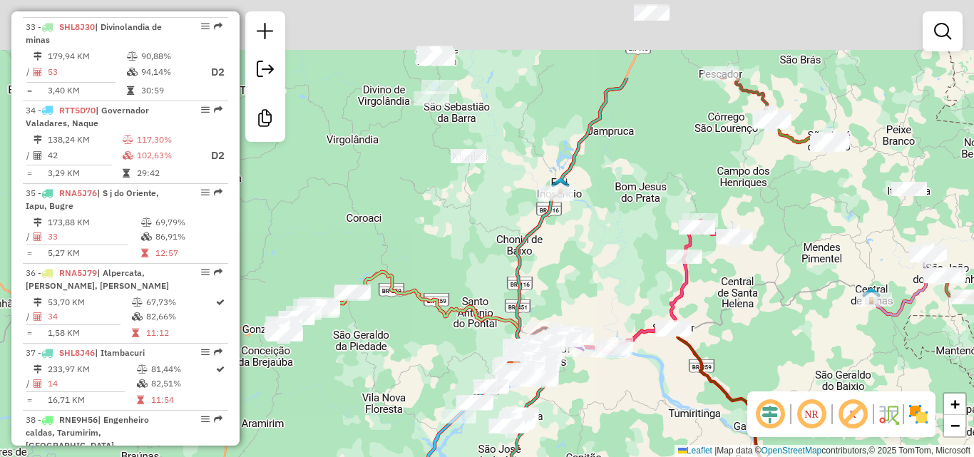
drag, startPoint x: 614, startPoint y: 222, endPoint x: 638, endPoint y: 258, distance: 43.7
click at [637, 262] on div "Janela de atendimento Grade de atendimento Capacidade Transportadoras Veículos …" at bounding box center [487, 228] width 974 height 457
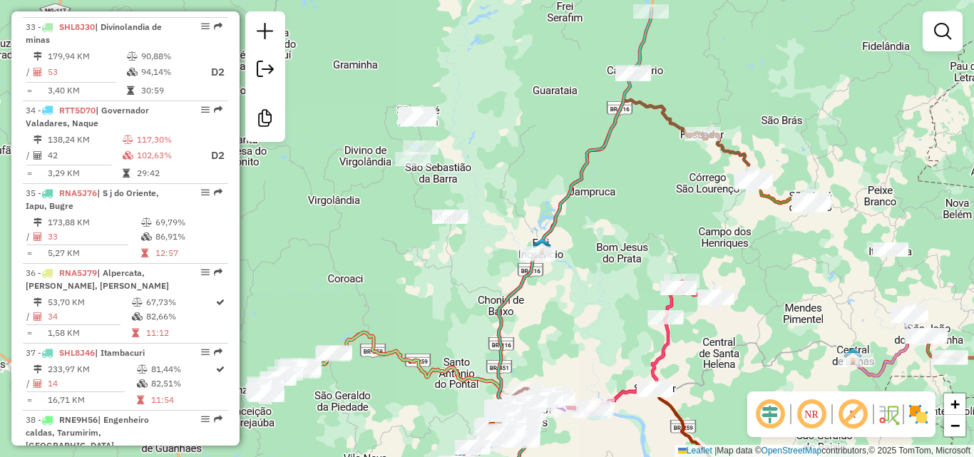
drag, startPoint x: 638, startPoint y: 200, endPoint x: 524, endPoint y: 116, distance: 141.7
click at [524, 116] on div "Janela de atendimento Grade de atendimento Capacidade Transportadoras Veículos …" at bounding box center [487, 228] width 974 height 457
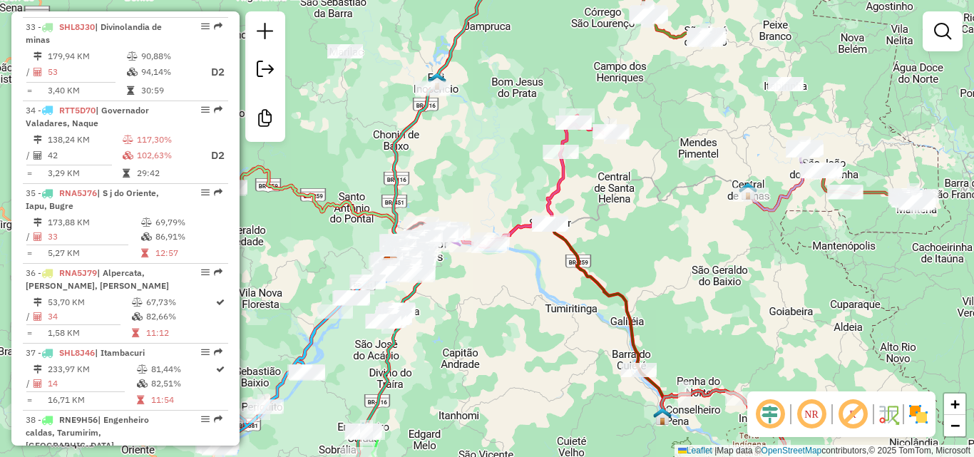
drag, startPoint x: 551, startPoint y: 153, endPoint x: 521, endPoint y: 102, distance: 59.4
click at [521, 102] on div "Janela de atendimento Grade de atendimento Capacidade Transportadoras Veículos …" at bounding box center [487, 228] width 974 height 457
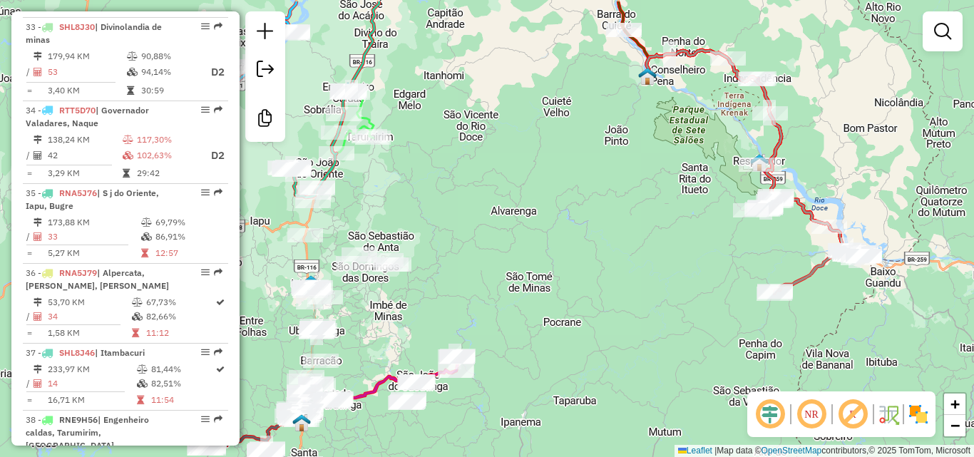
click at [447, 302] on div "Janela de atendimento Grade de atendimento Capacidade Transportadoras Veículos …" at bounding box center [487, 228] width 974 height 457
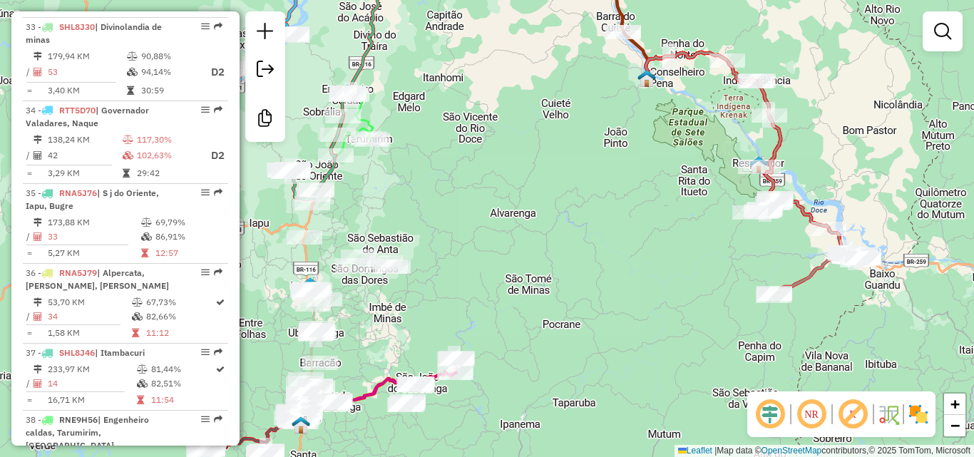
drag, startPoint x: 451, startPoint y: 266, endPoint x: 409, endPoint y: 367, distance: 109.3
click at [441, 359] on div "Janela de atendimento Grade de atendimento Capacidade Transportadoras Veículos …" at bounding box center [487, 228] width 974 height 457
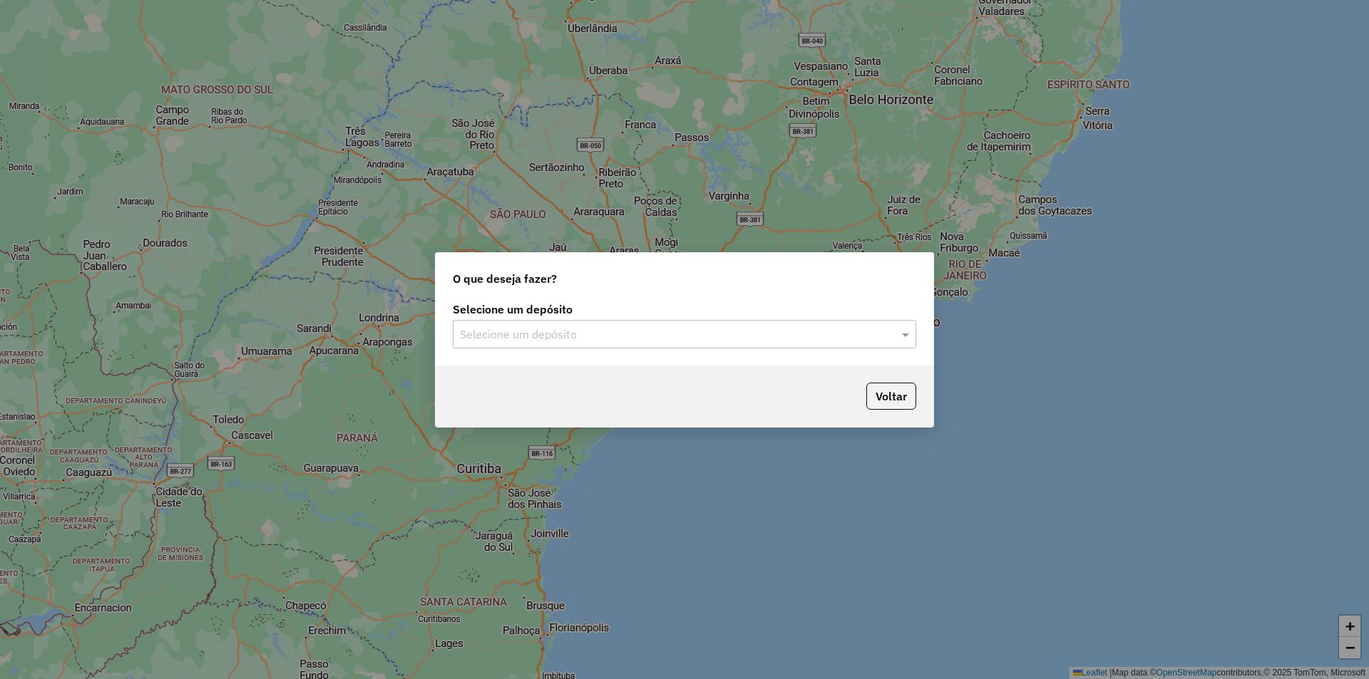
click at [638, 342] on input "text" at bounding box center [670, 335] width 421 height 17
click at [550, 386] on div "Araujo" at bounding box center [684, 376] width 462 height 24
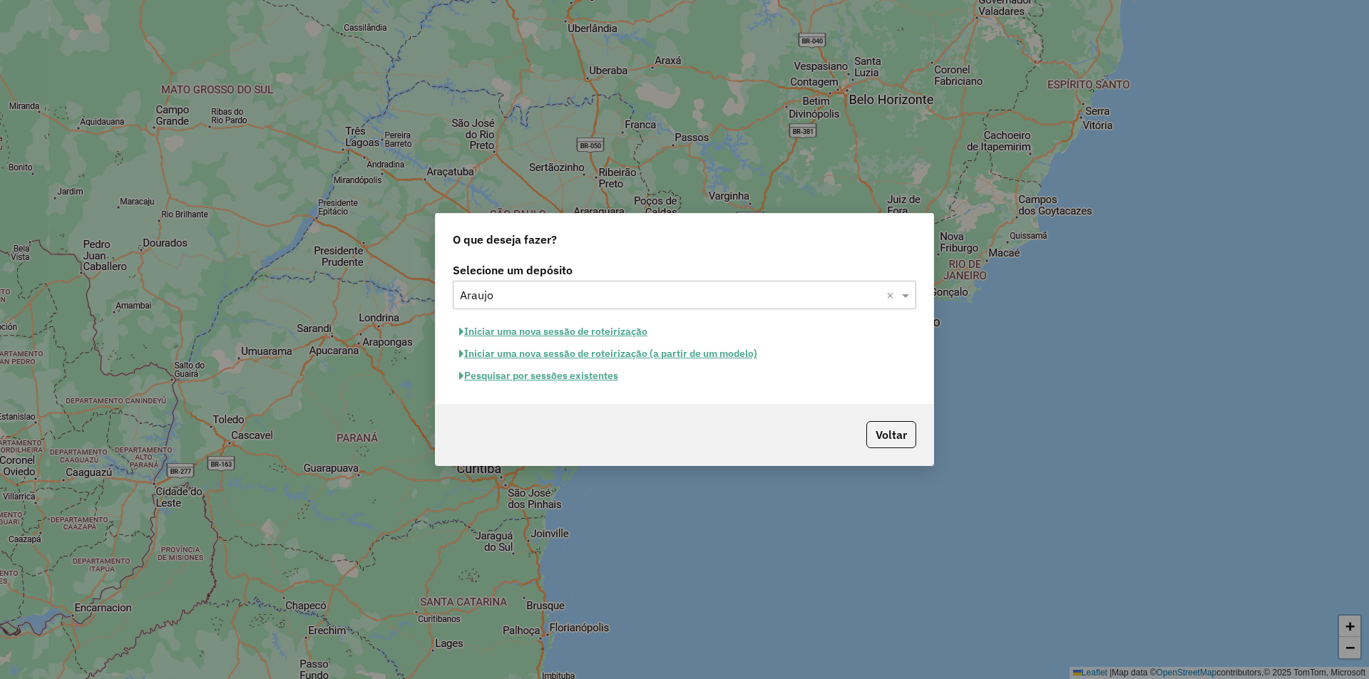
click at [569, 376] on button "Pesquisar por sessões existentes" at bounding box center [539, 376] width 172 height 22
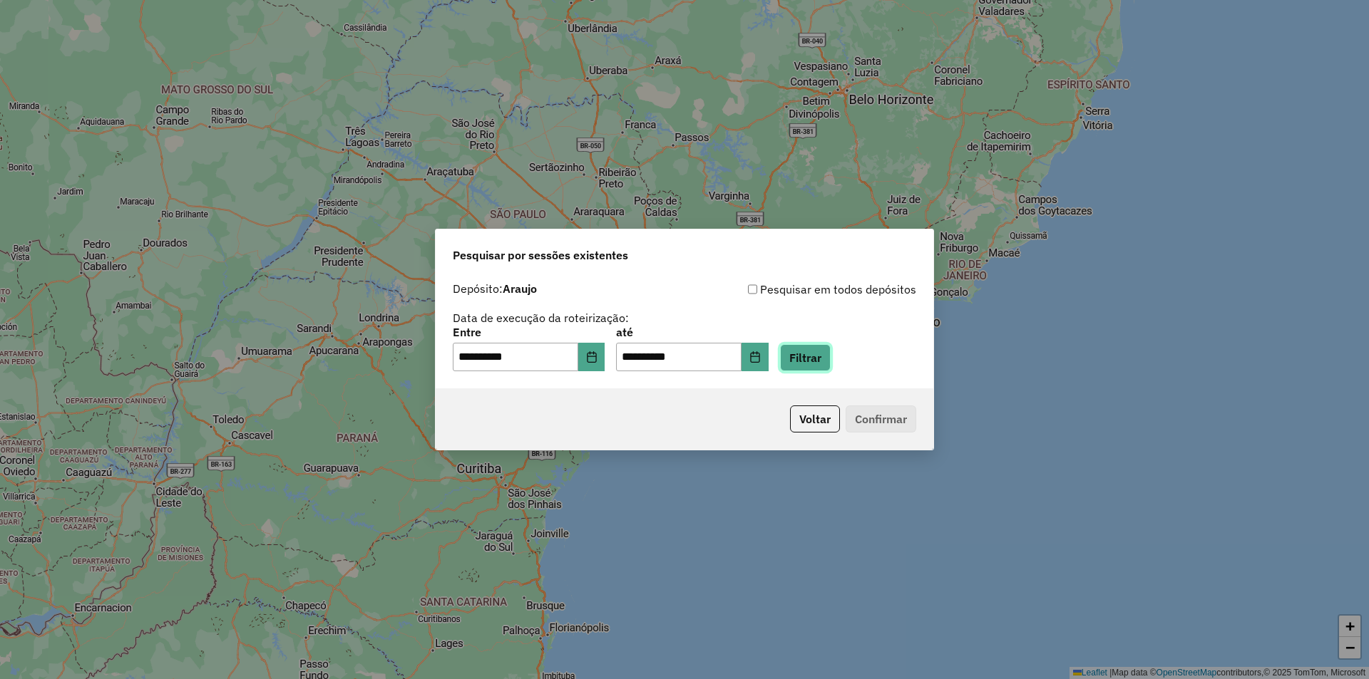
click at [829, 354] on button "Filtrar" at bounding box center [805, 357] width 51 height 27
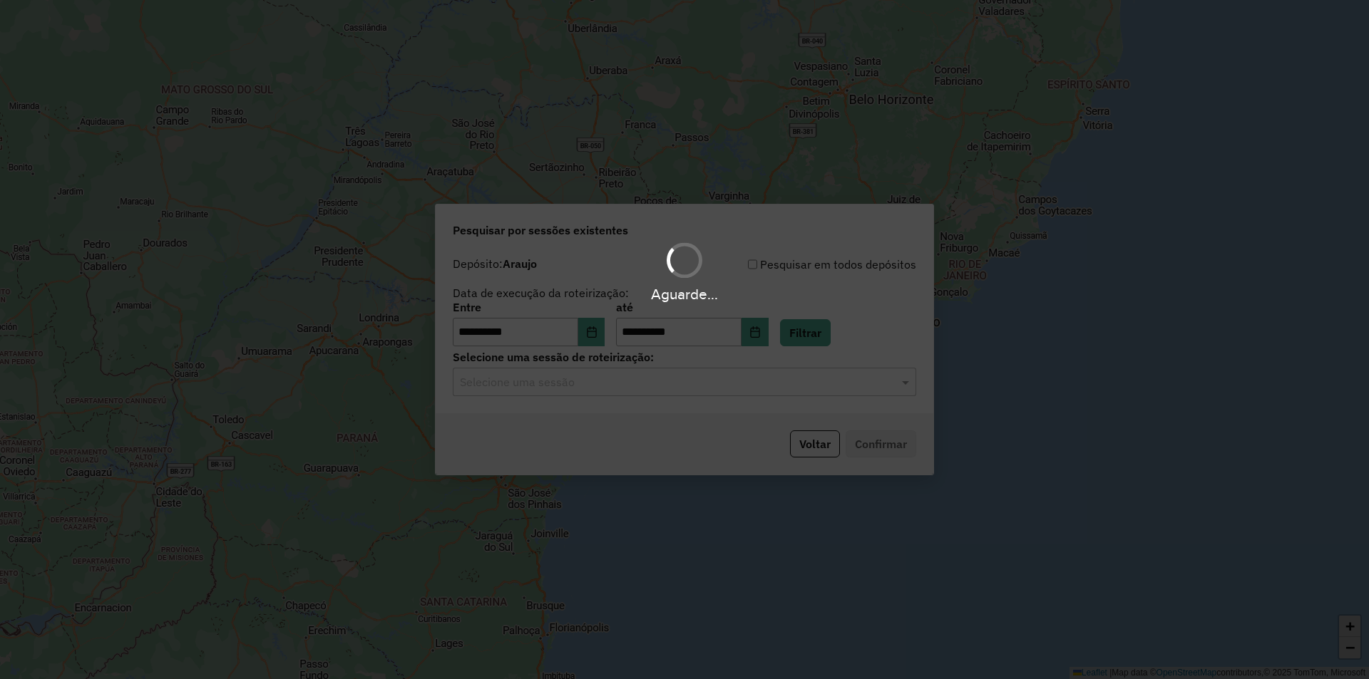
click at [584, 387] on hb-app "**********" at bounding box center [684, 339] width 1369 height 679
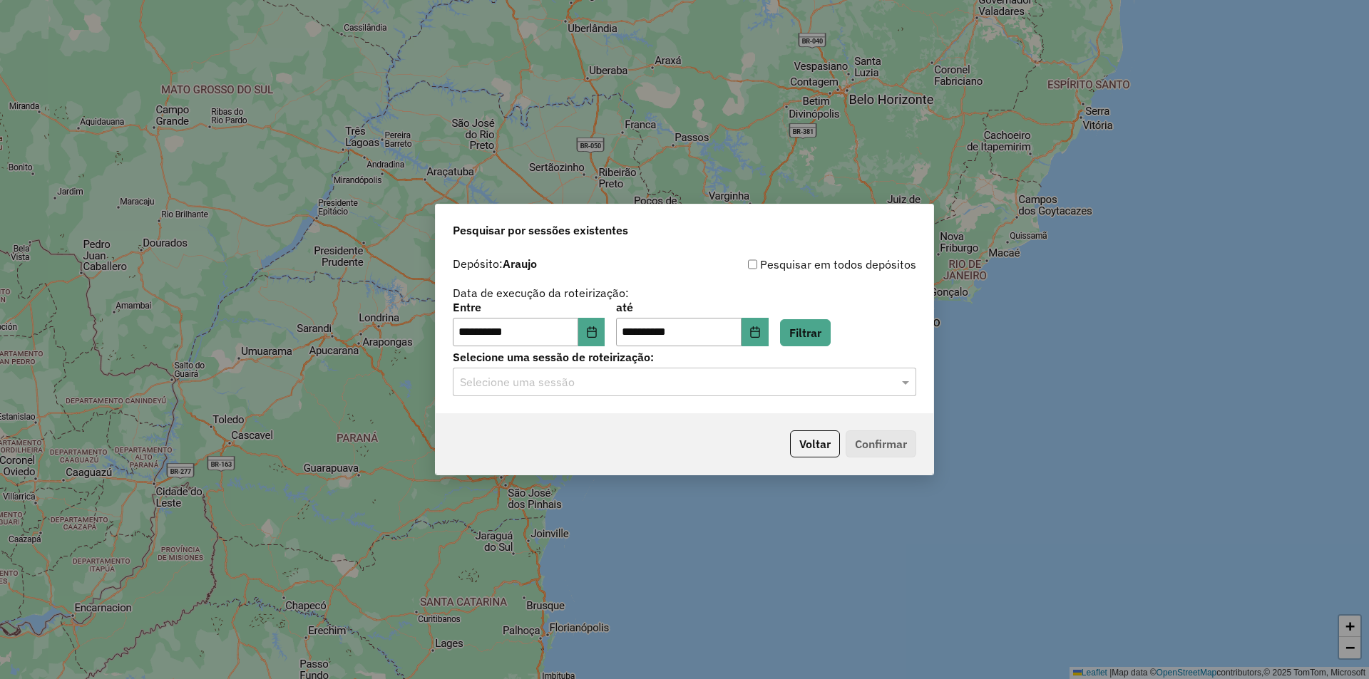
click at [591, 391] on div "Selecione uma sessão" at bounding box center [684, 382] width 463 height 29
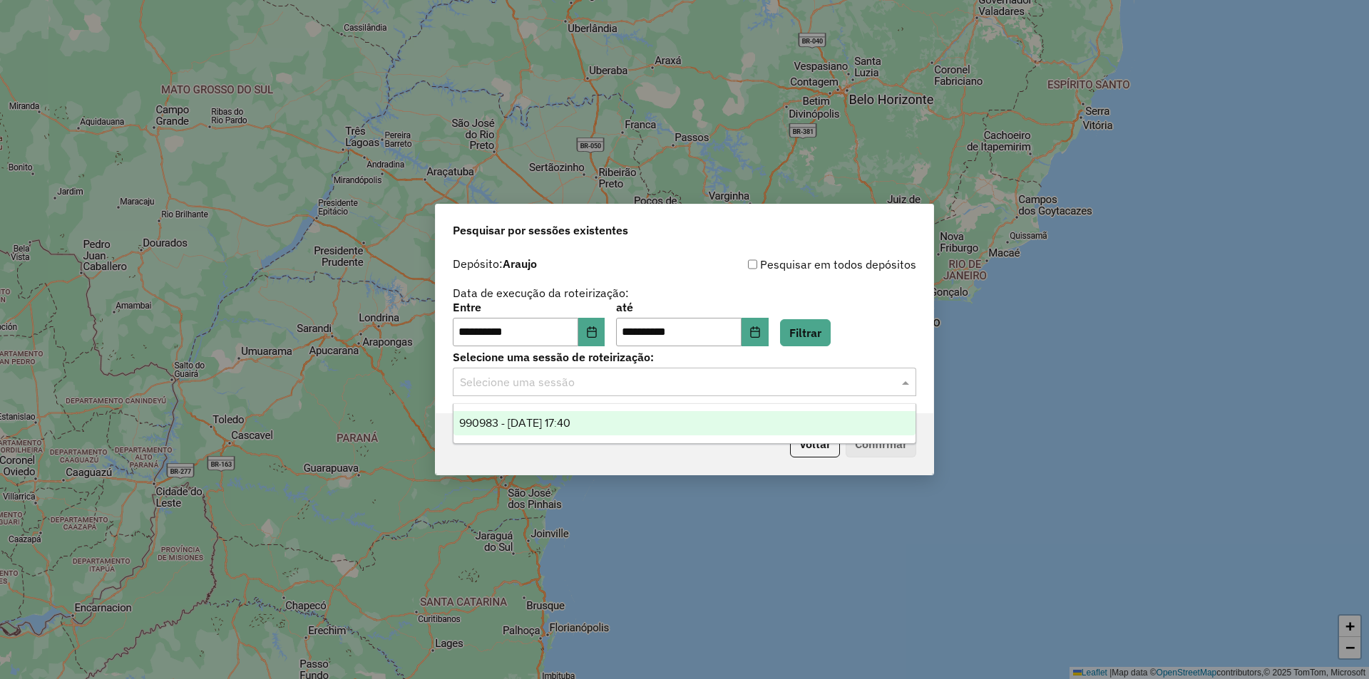
click at [586, 433] on div "990983 - [DATE] 17:40" at bounding box center [684, 423] width 462 height 24
